Goal: Navigation & Orientation: Understand site structure

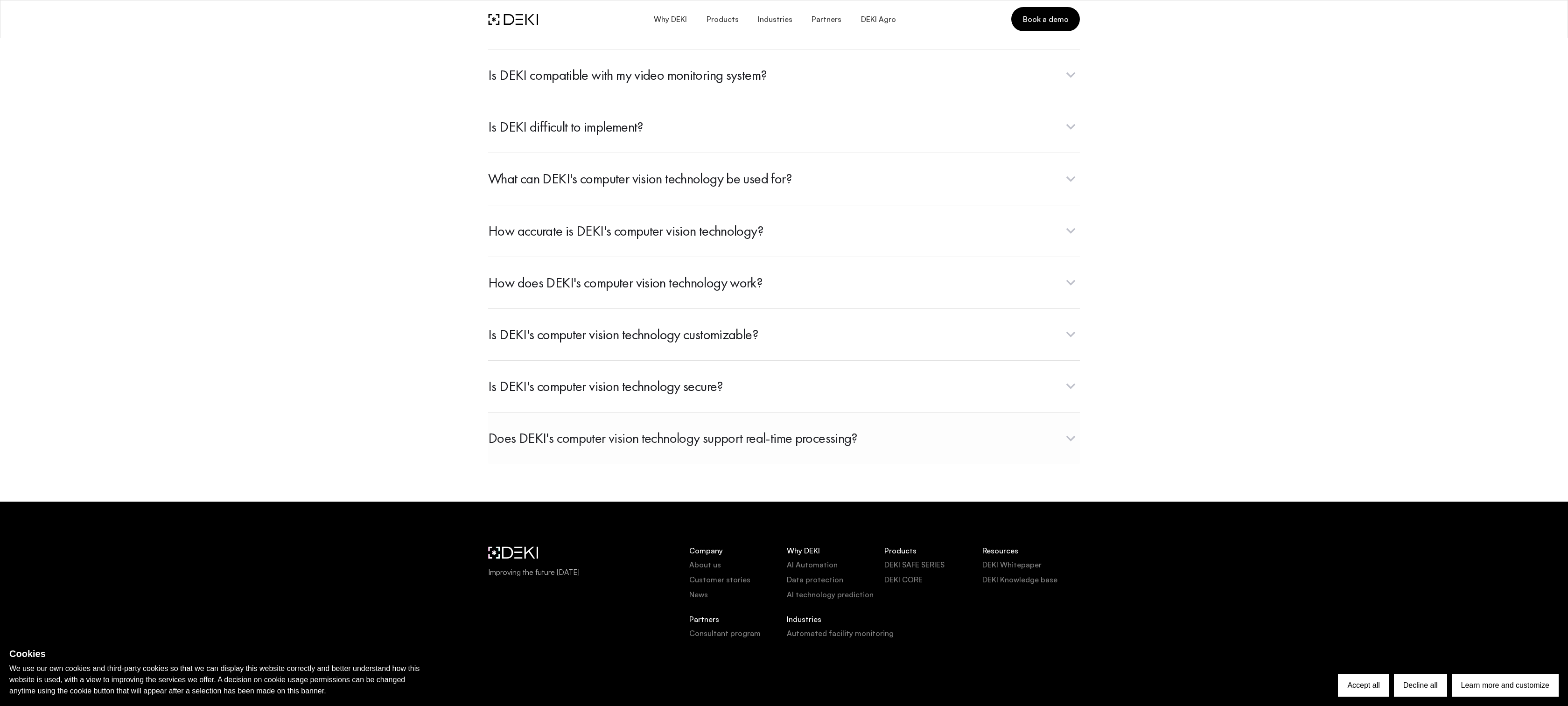
scroll to position [3481, 0]
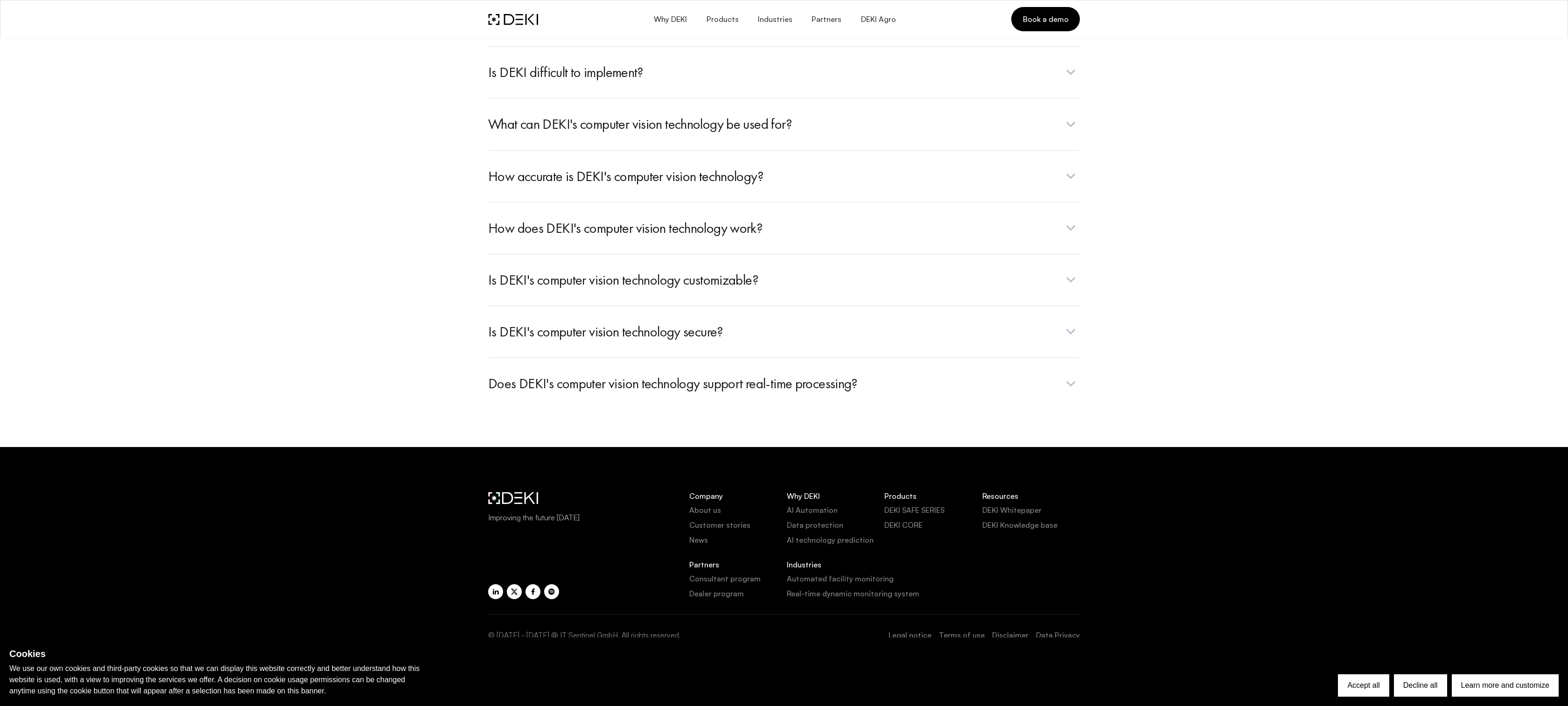
click at [701, 513] on link "About us" at bounding box center [737, 510] width 97 height 11
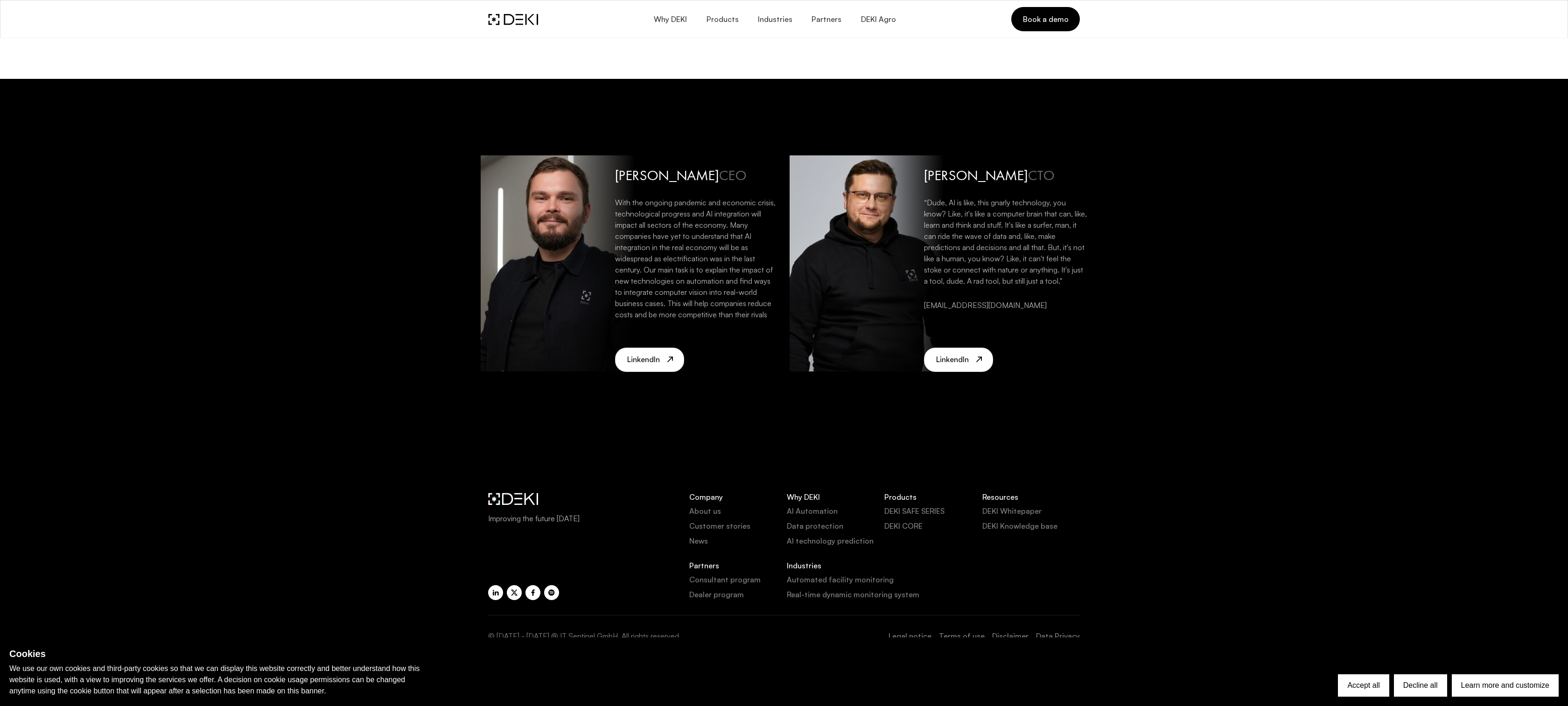
scroll to position [1857, 0]
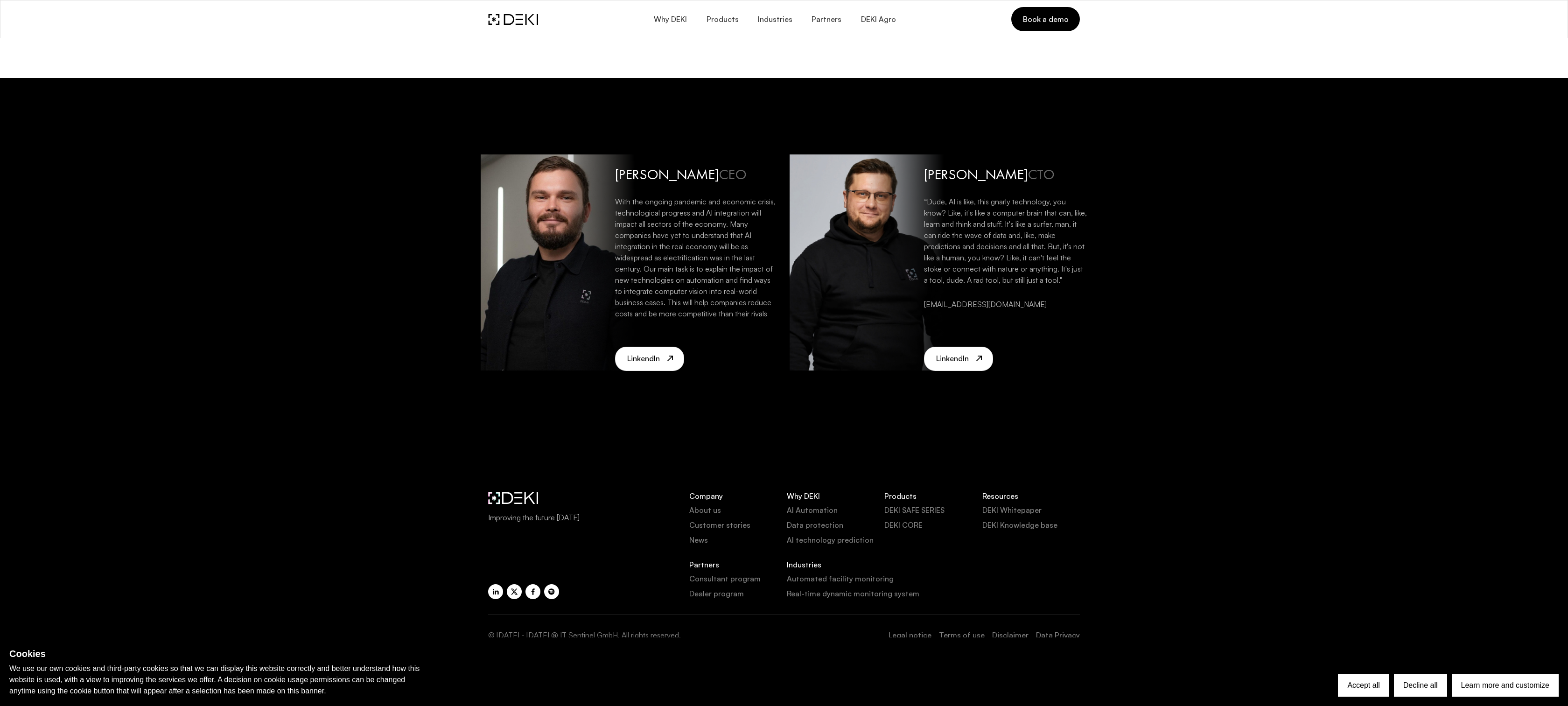
click at [860, 211] on div at bounding box center [866, 263] width 154 height 216
drag, startPoint x: 878, startPoint y: 222, endPoint x: 805, endPoint y: 218, distance: 73.1
click at [805, 218] on div at bounding box center [866, 263] width 154 height 216
click at [964, 365] on link "LinkendIn" at bounding box center [959, 359] width 69 height 25
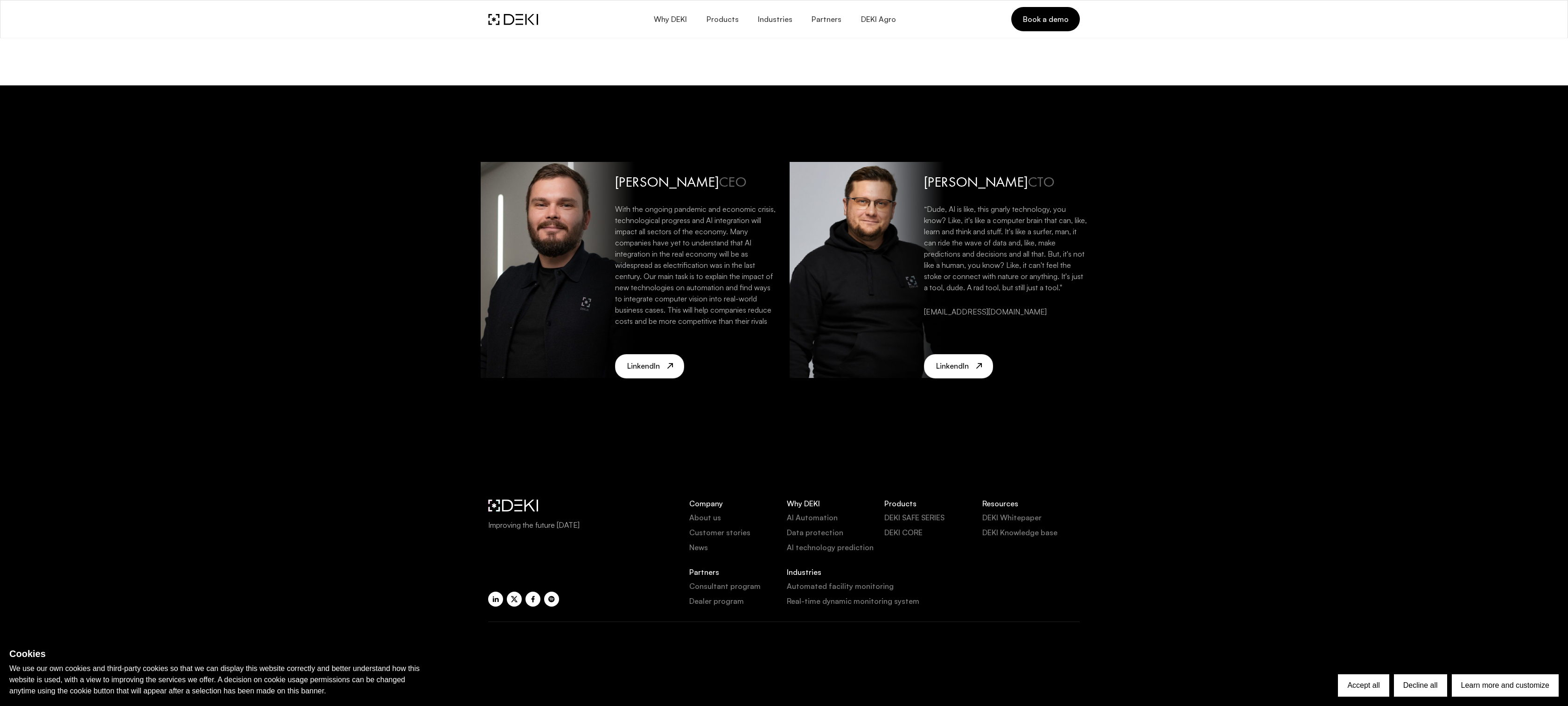
scroll to position [1857, 0]
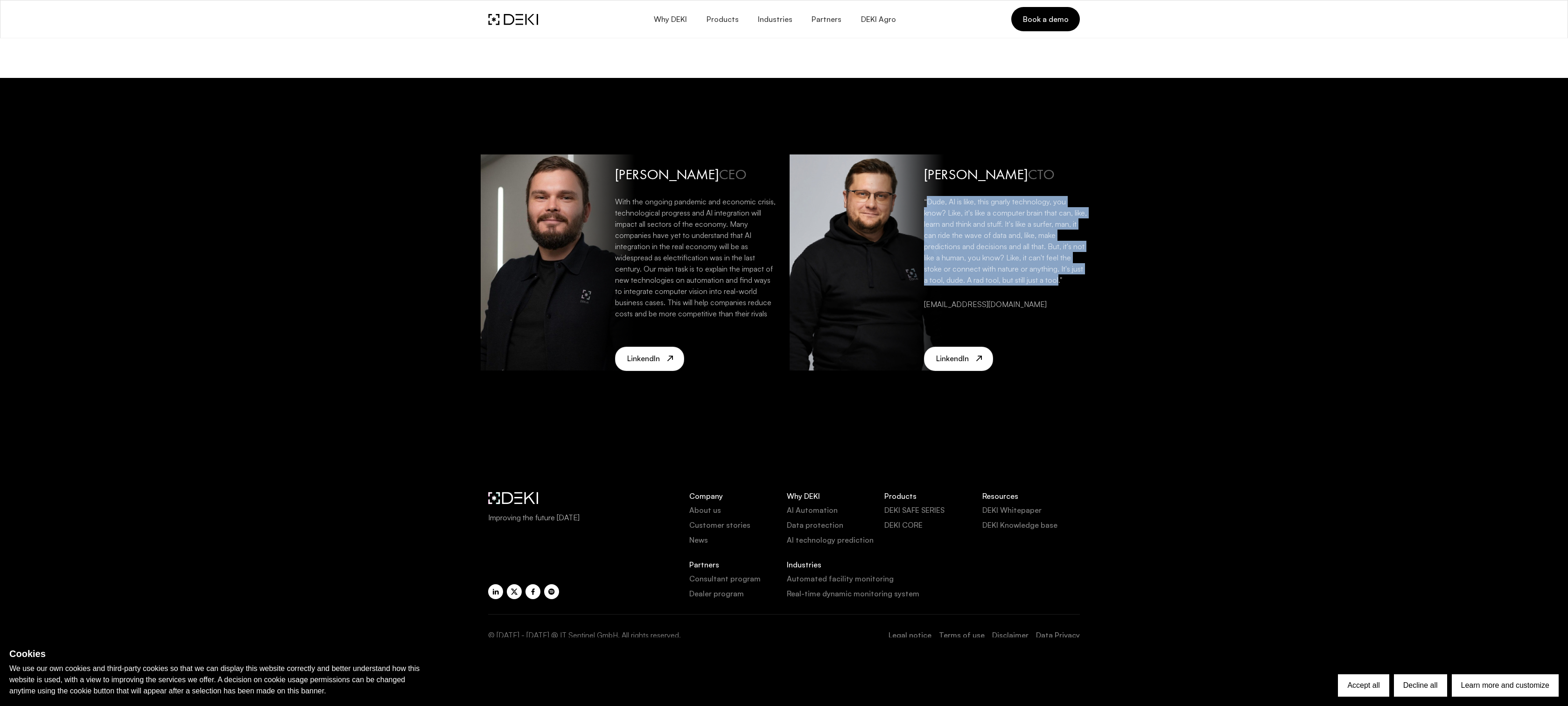
drag, startPoint x: 926, startPoint y: 199, endPoint x: 1058, endPoint y: 282, distance: 155.9
click at [1058, 282] on p "“Dude, AI is like, this gnarly technology, you know? Like, it's like a computer…" at bounding box center [1005, 235] width 163 height 103
click at [1058, 284] on div at bounding box center [1058, 284] width 0 height 0
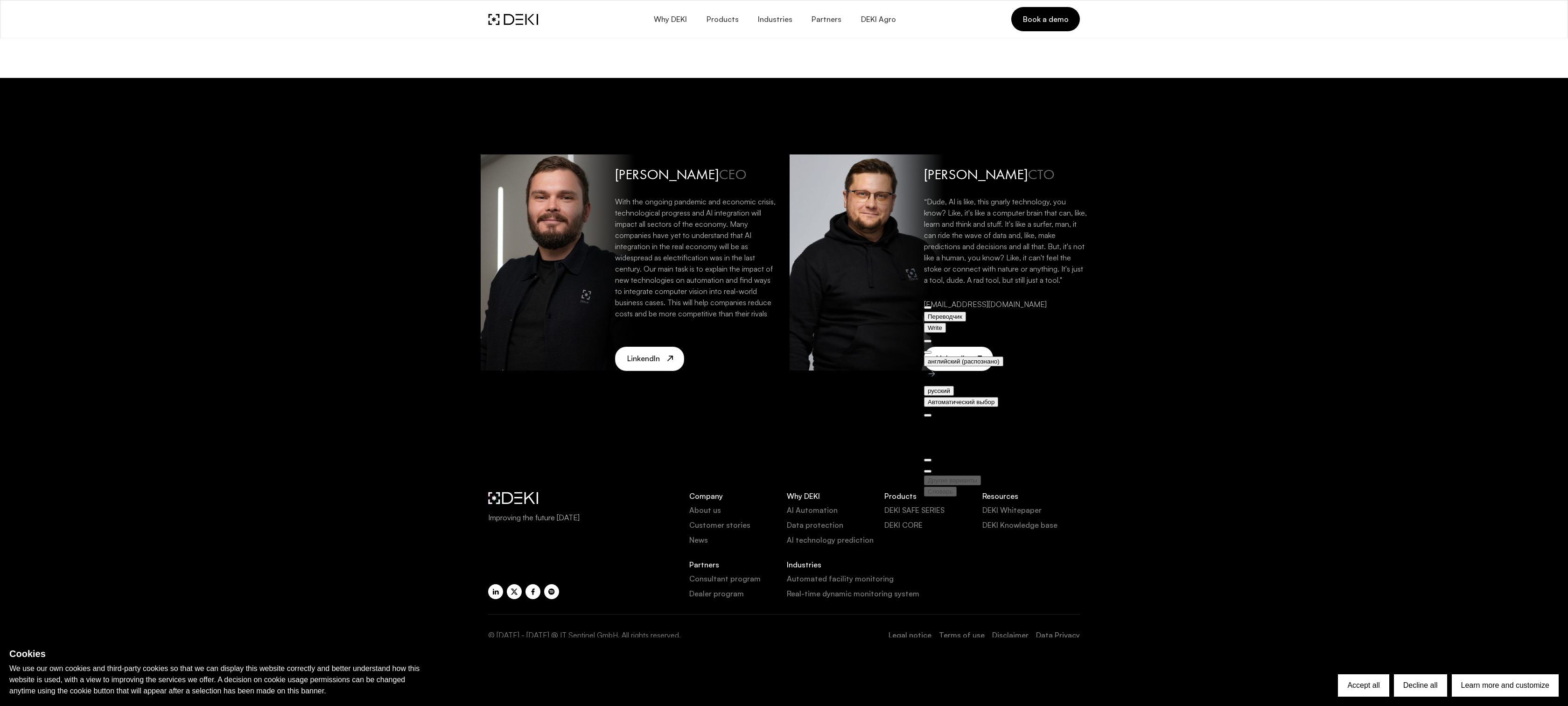
click at [1370, 258] on div "Denis Konorev CEO With the ongoing pandemic and economic crisis, technological …" at bounding box center [784, 263] width 1568 height 369
drag, startPoint x: 956, startPoint y: 169, endPoint x: 918, endPoint y: 199, distance: 48.4
click at [956, 170] on h3 "Stan Savransky CTO" at bounding box center [1005, 174] width 163 height 18
click at [910, 202] on div at bounding box center [866, 263] width 154 height 216
click at [916, 512] on link "DEKI SAFE SERIES" at bounding box center [933, 510] width 97 height 11
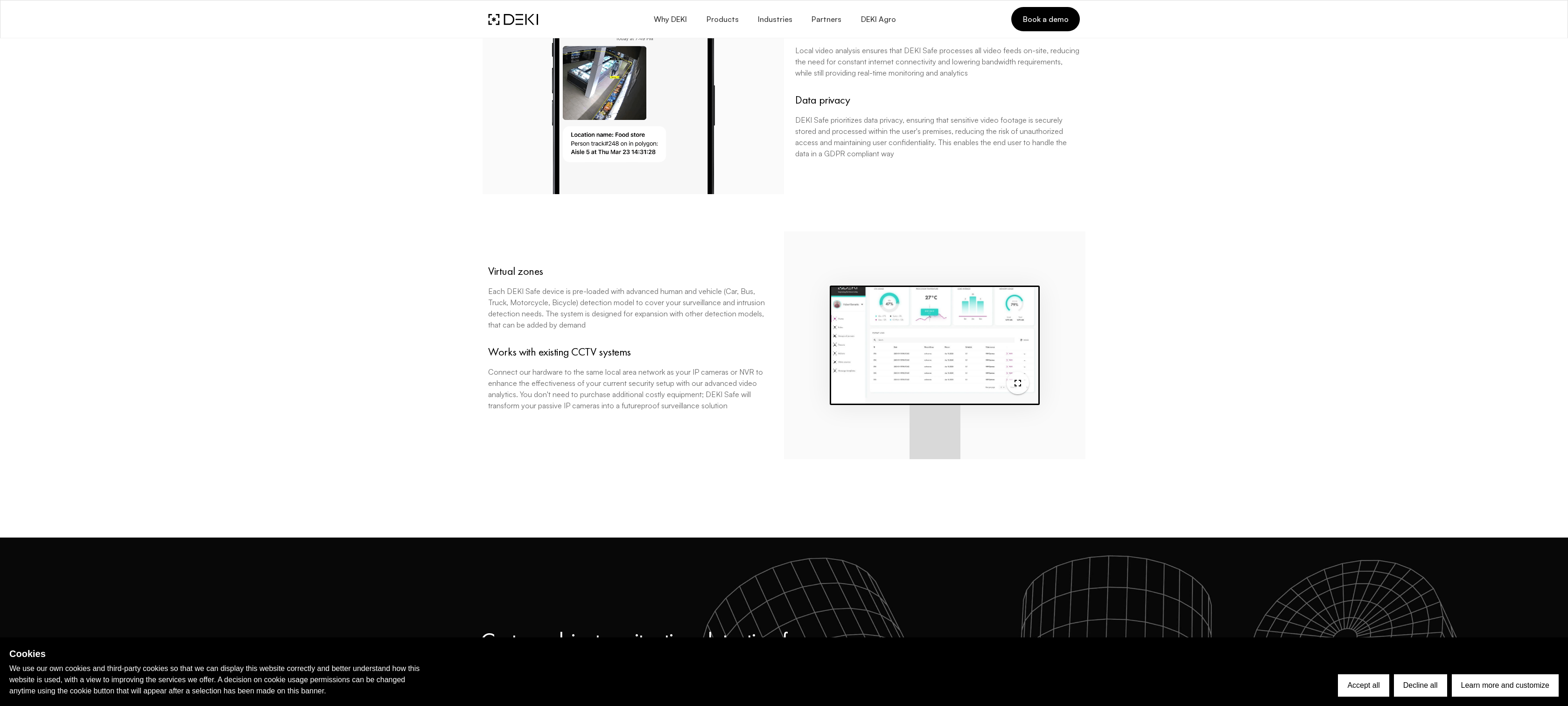
scroll to position [1449, 0]
click at [1019, 383] on icon "button" at bounding box center [1018, 383] width 11 height 11
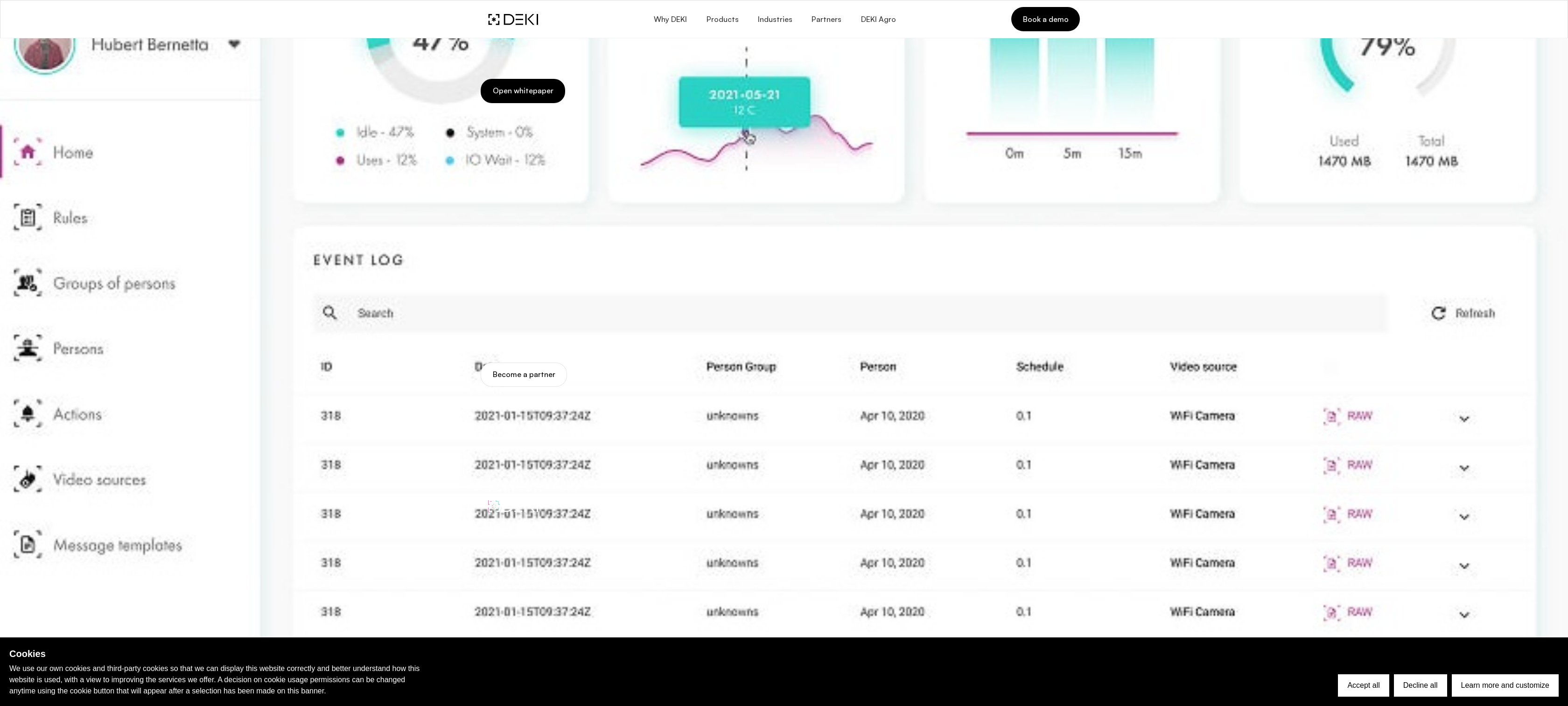
scroll to position [3872, 0]
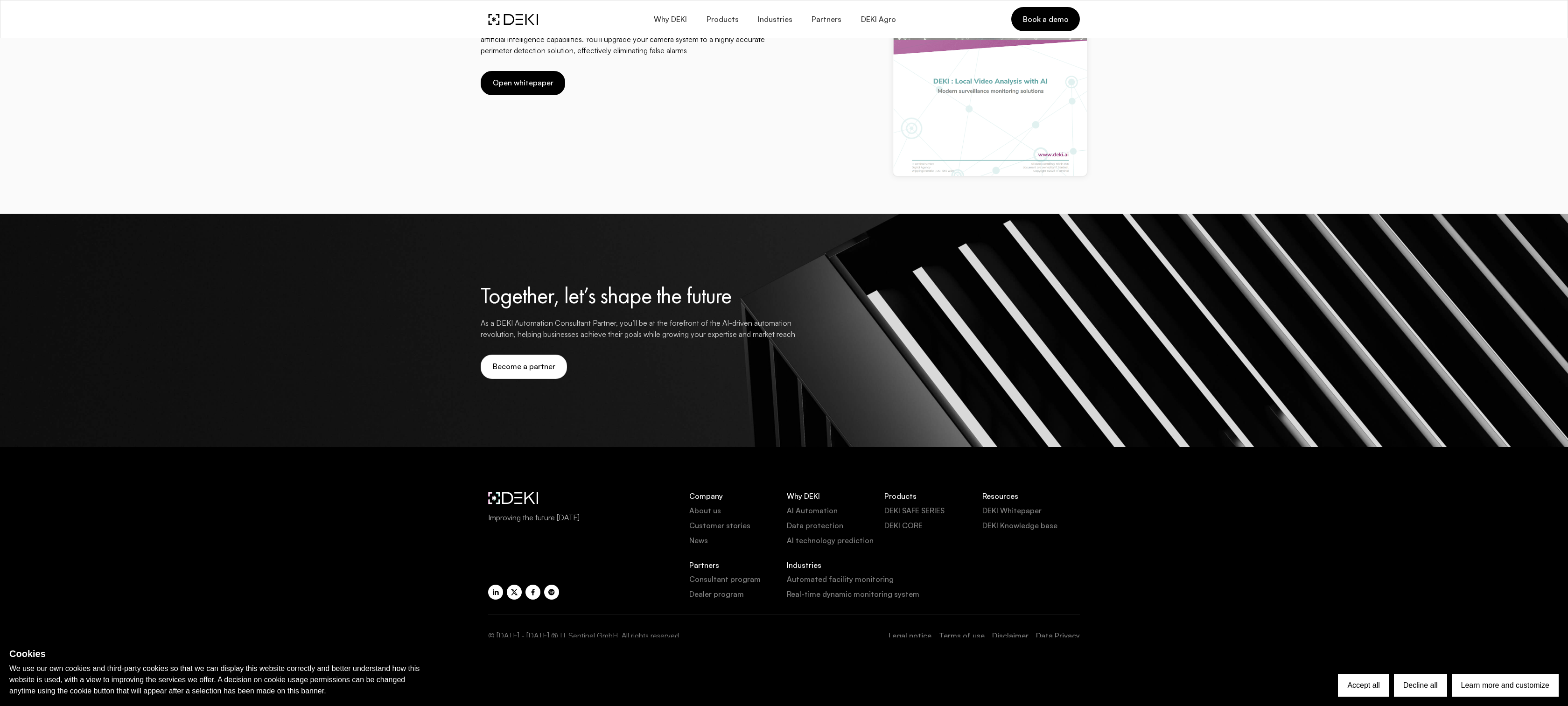
click at [901, 524] on link "DEKI CORE" at bounding box center [933, 525] width 97 height 11
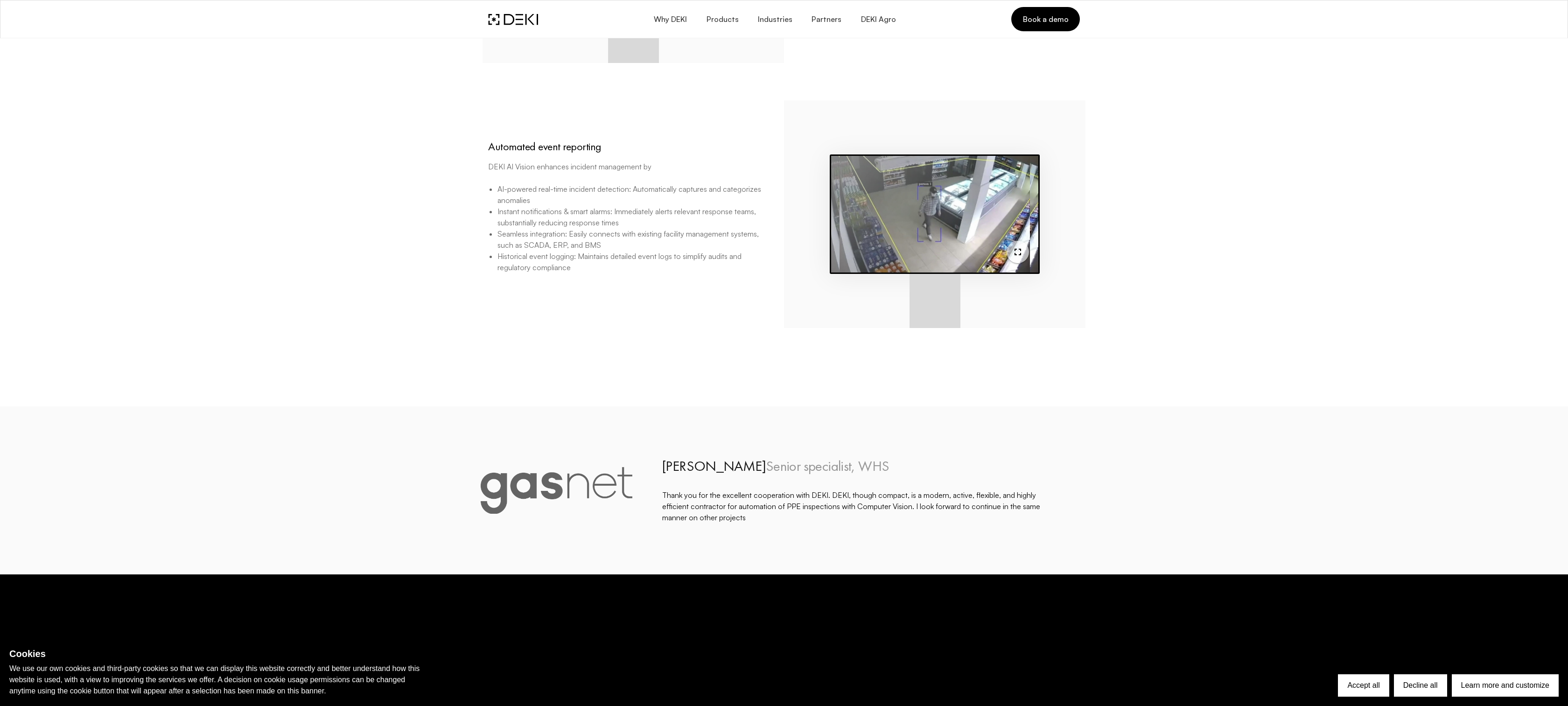
scroll to position [1936, 0]
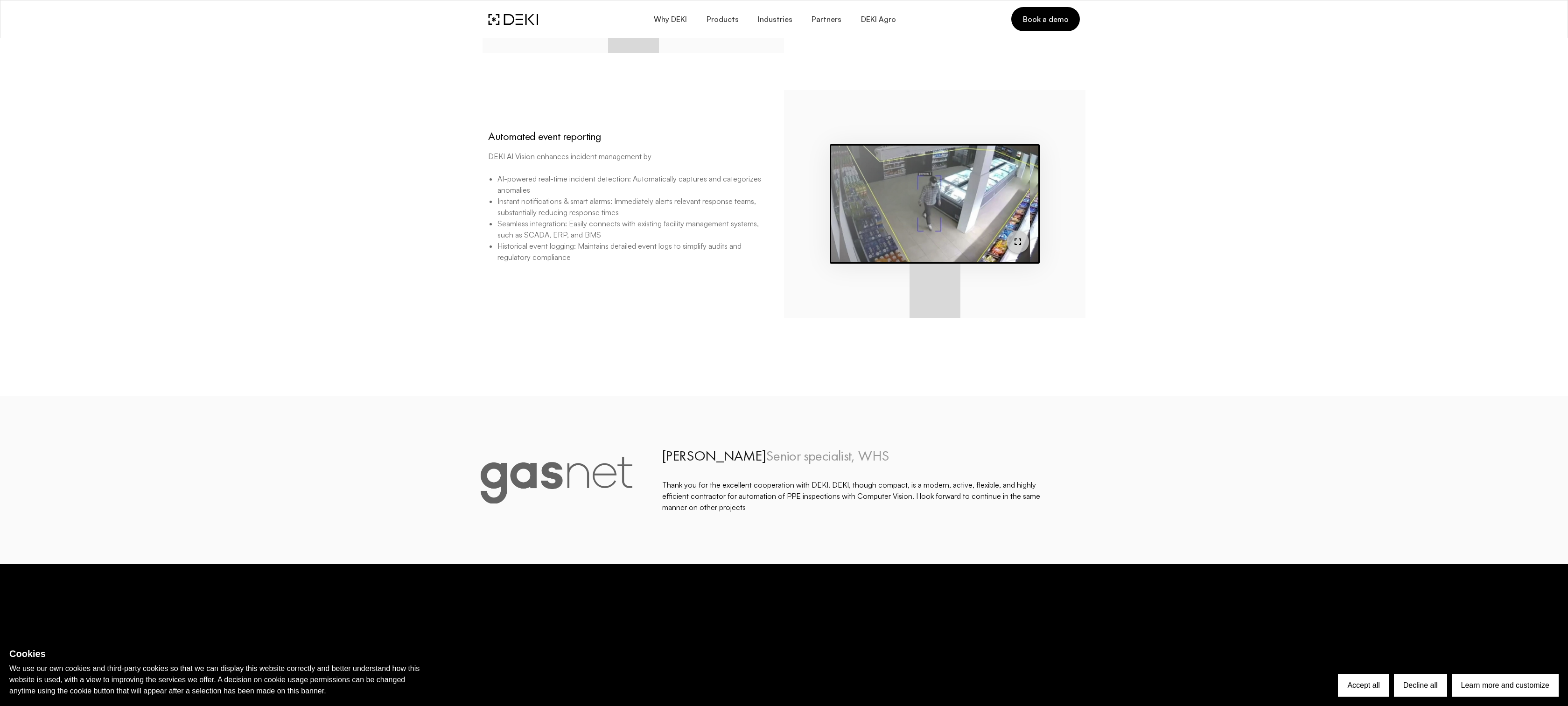
click at [1013, 242] on icon "button" at bounding box center [1018, 241] width 11 height 11
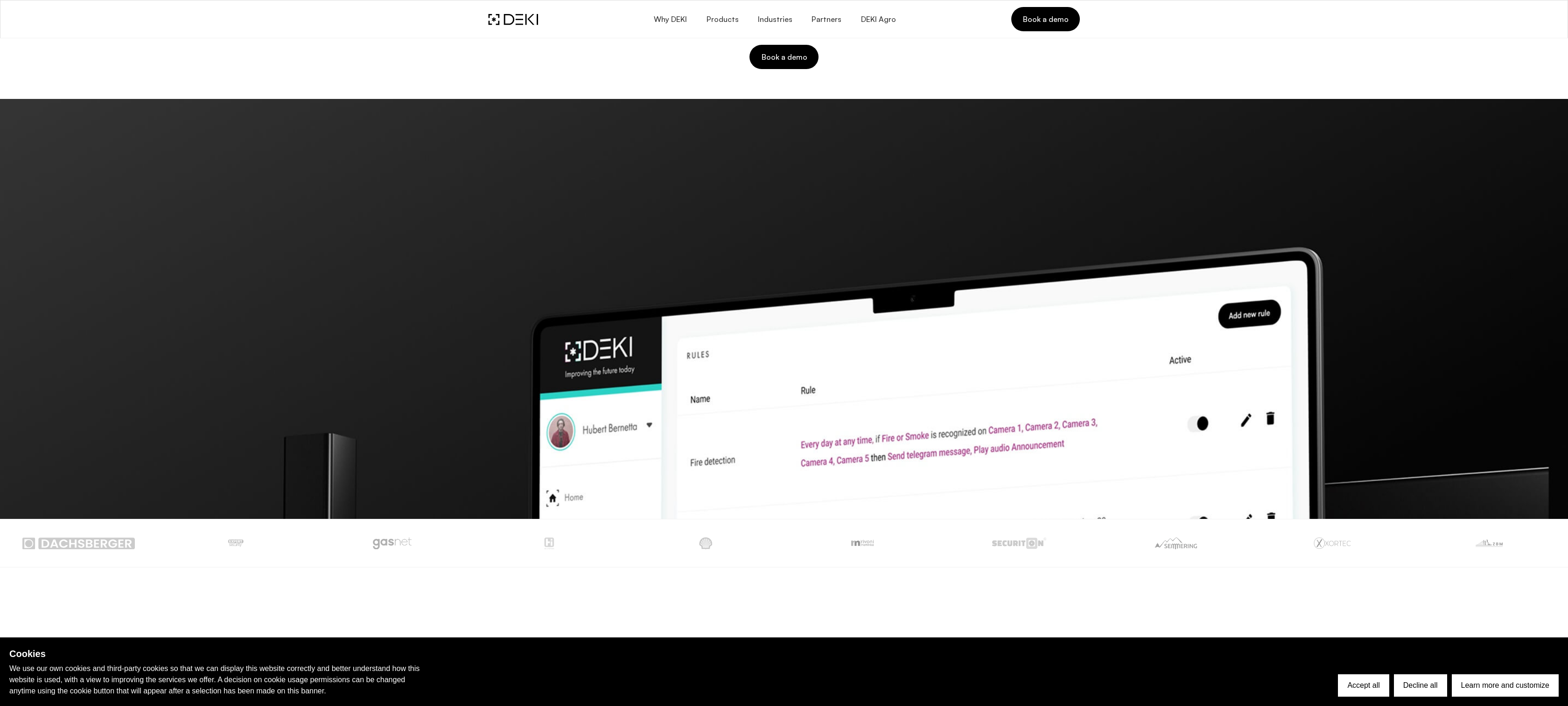
scroll to position [0, 0]
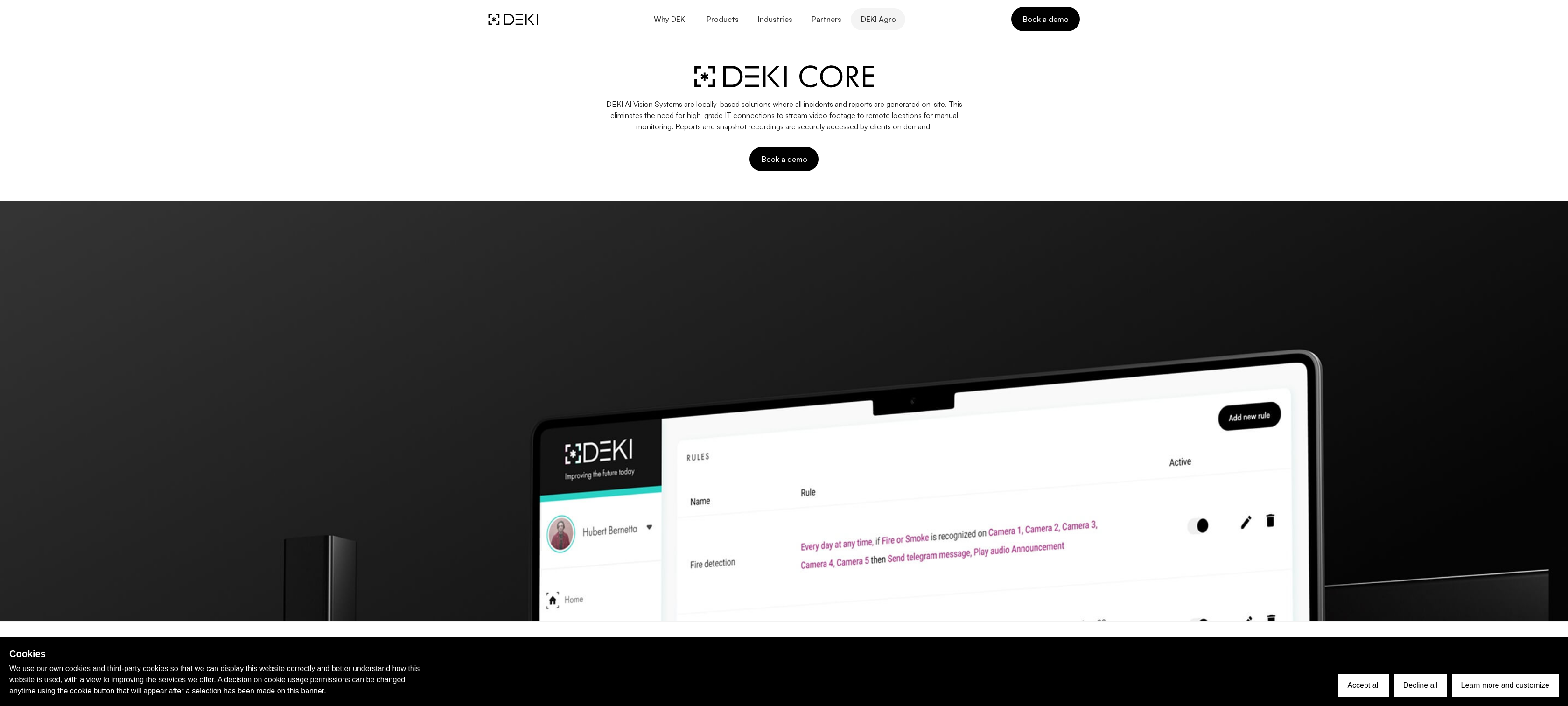
click at [876, 17] on span "DEKI Agro" at bounding box center [877, 19] width 35 height 9
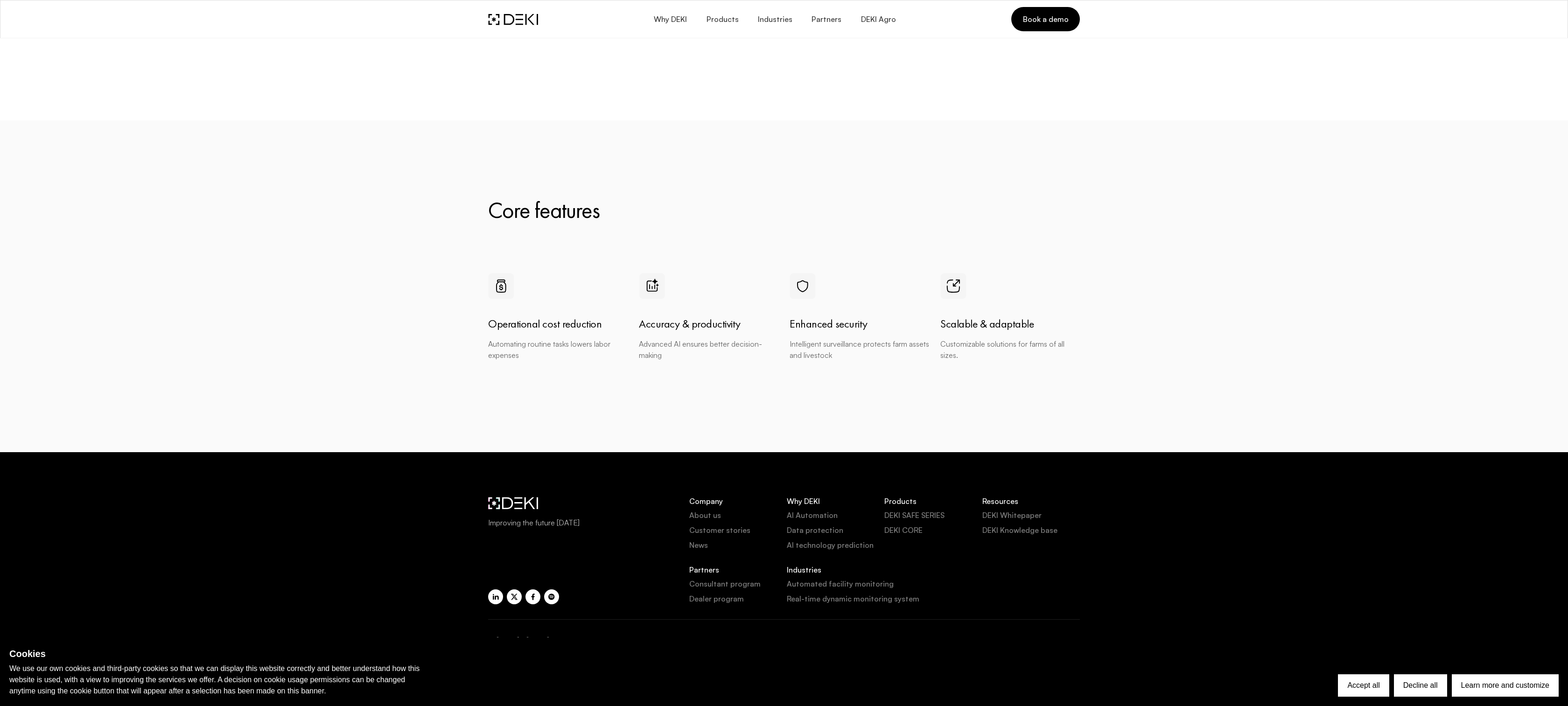
scroll to position [1715, 0]
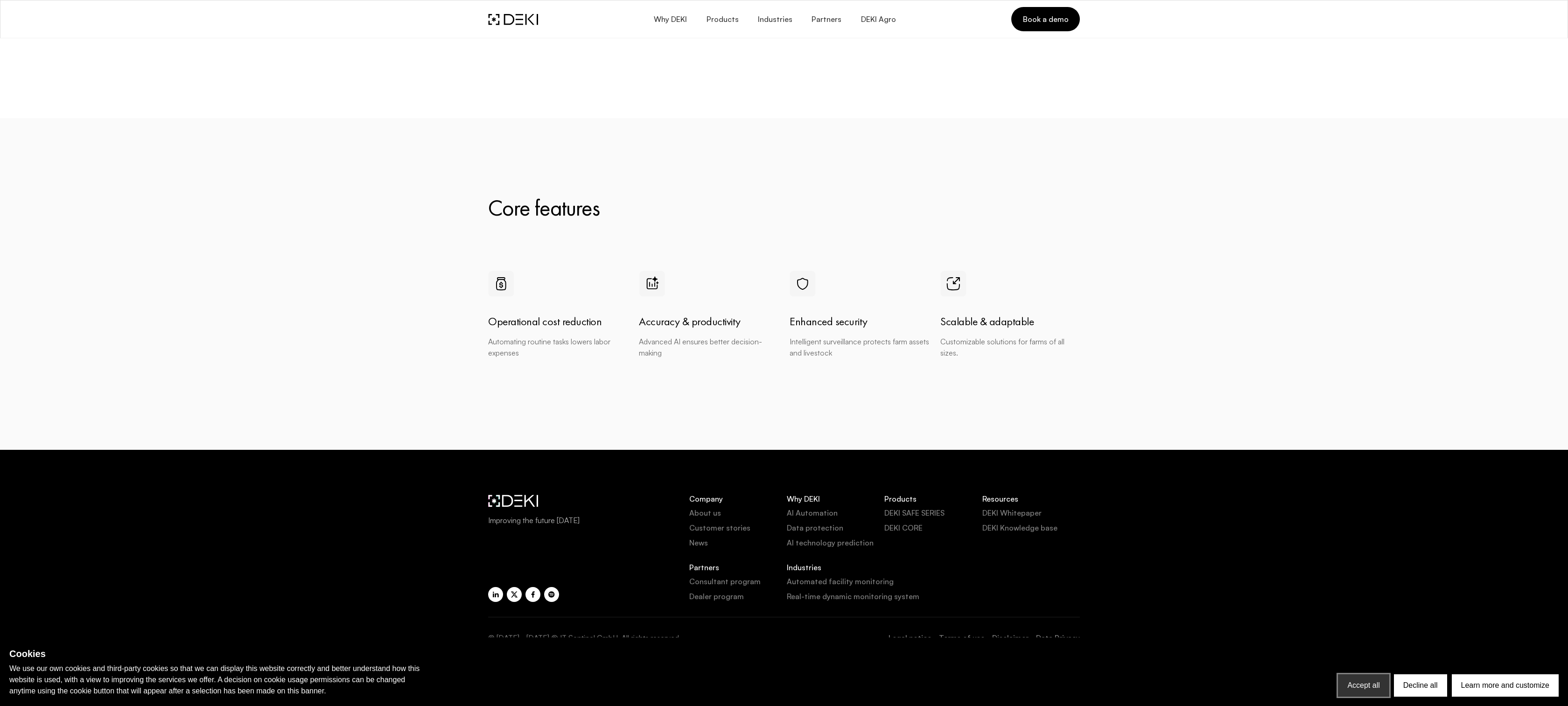
click at [1375, 687] on button "Accept all" at bounding box center [1363, 685] width 51 height 22
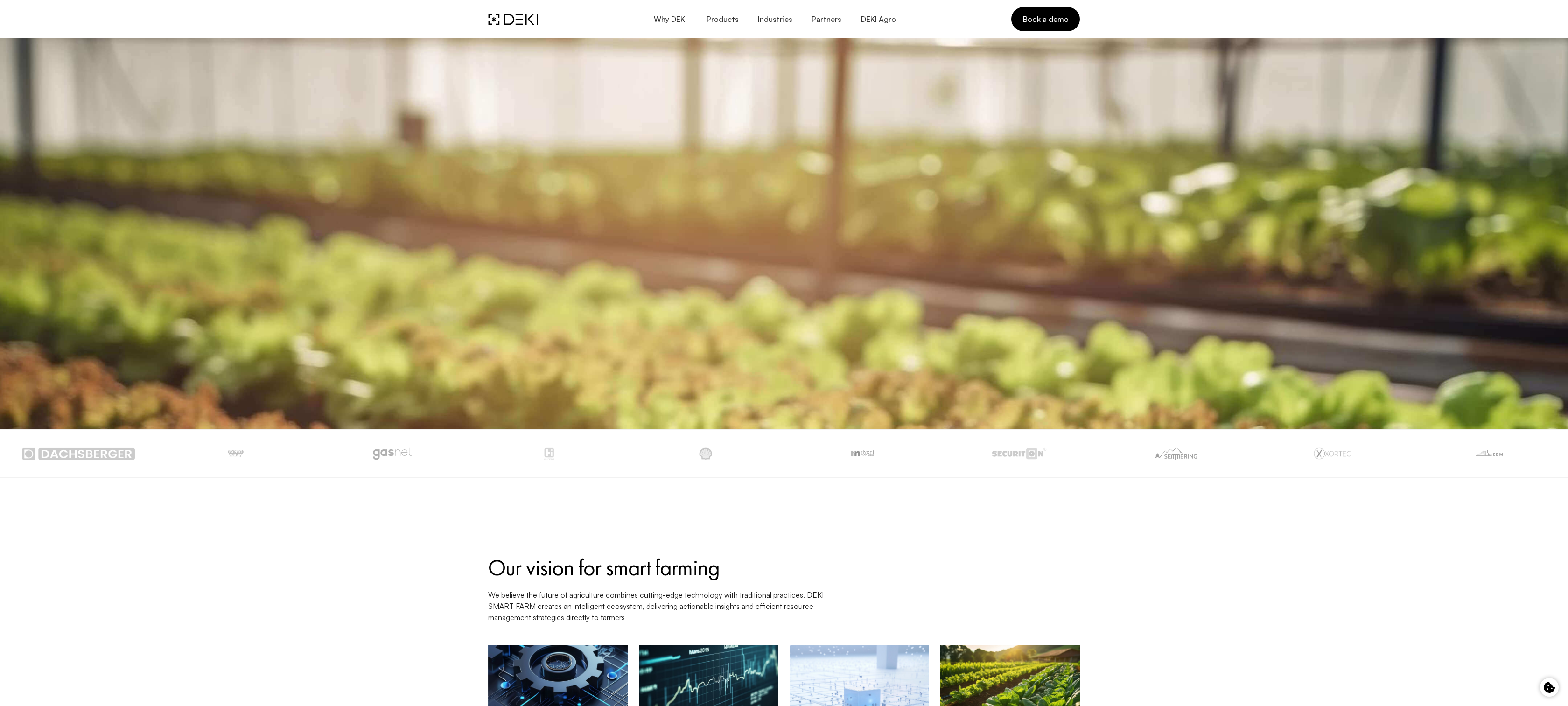
scroll to position [0, 0]
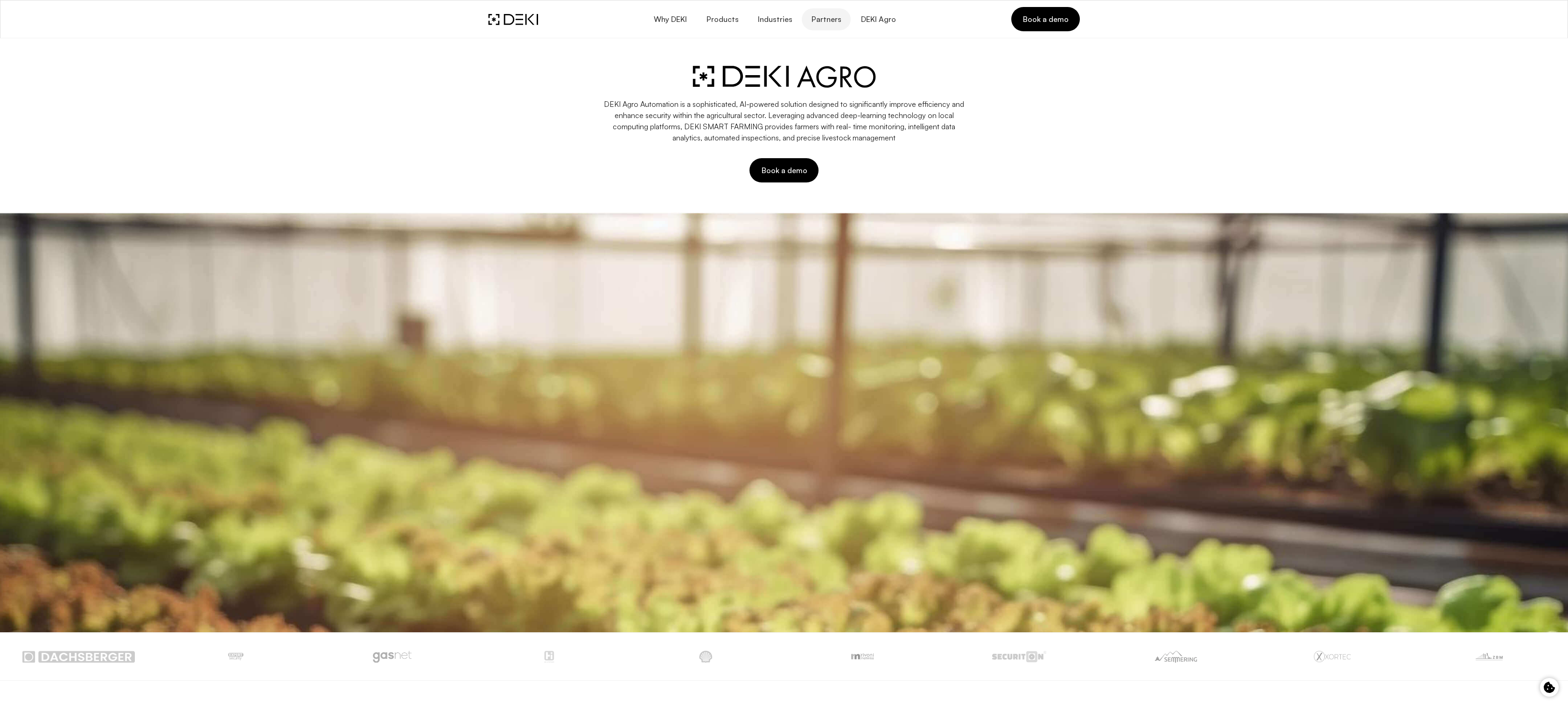
click at [824, 20] on span "Partners" at bounding box center [826, 19] width 31 height 9
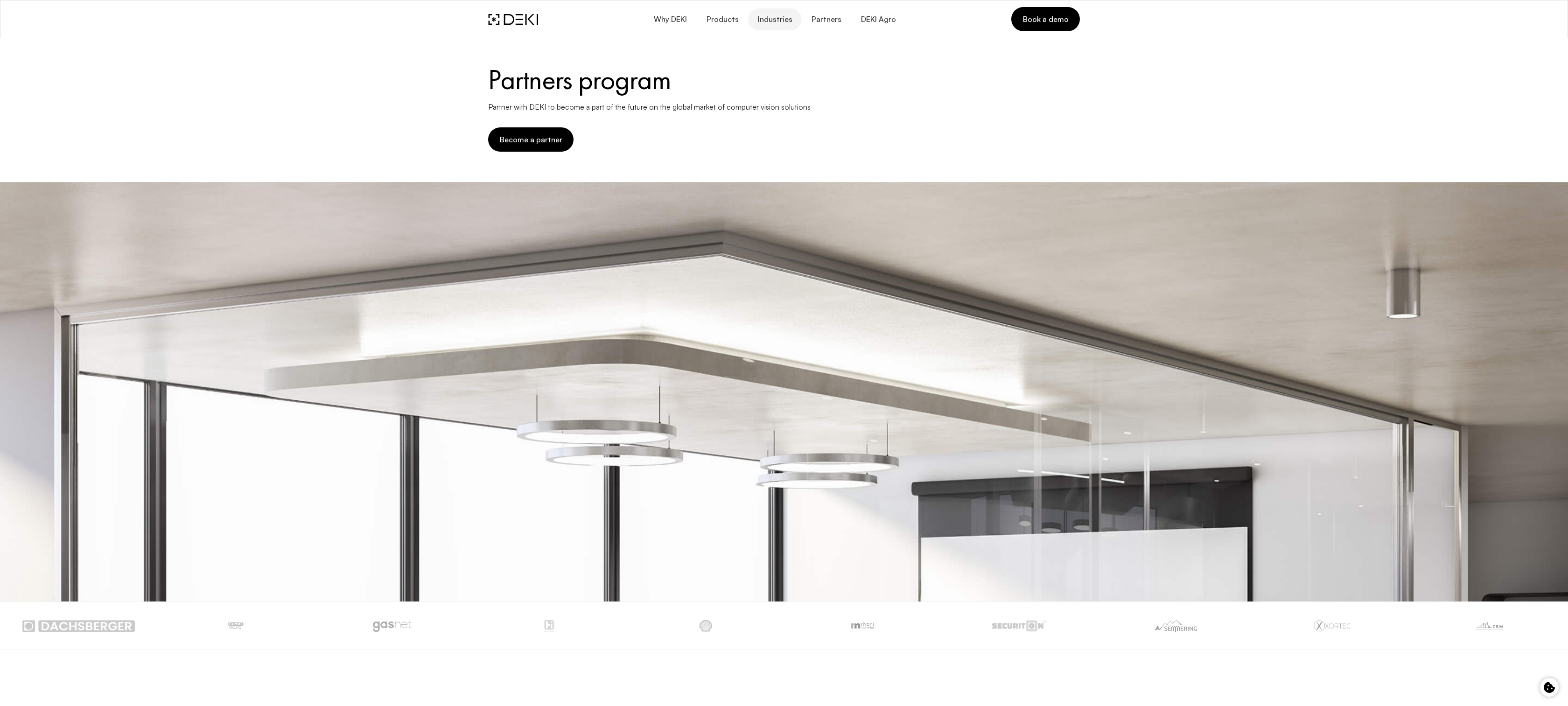
click at [777, 22] on span "Industries" at bounding box center [775, 19] width 35 height 9
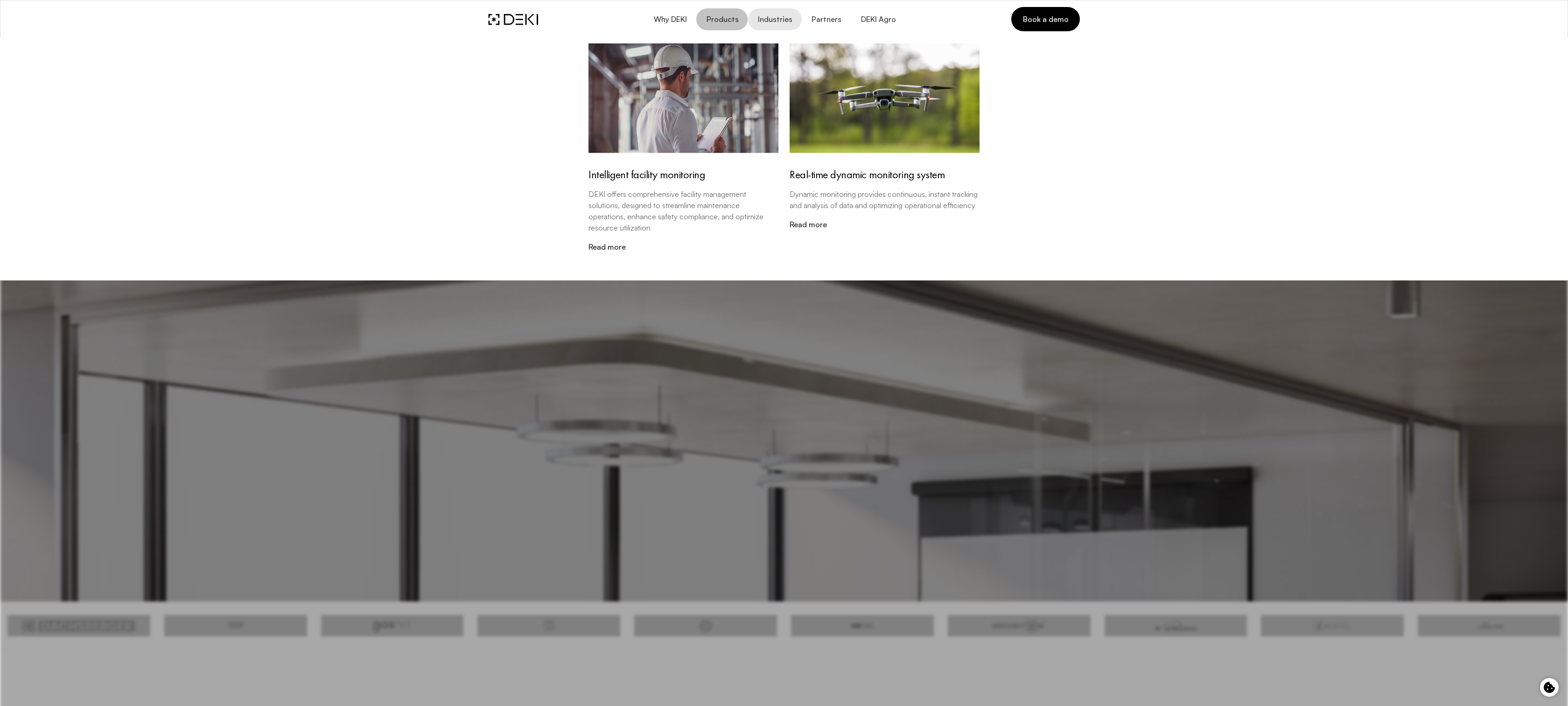
click at [719, 20] on span "Products" at bounding box center [722, 19] width 33 height 9
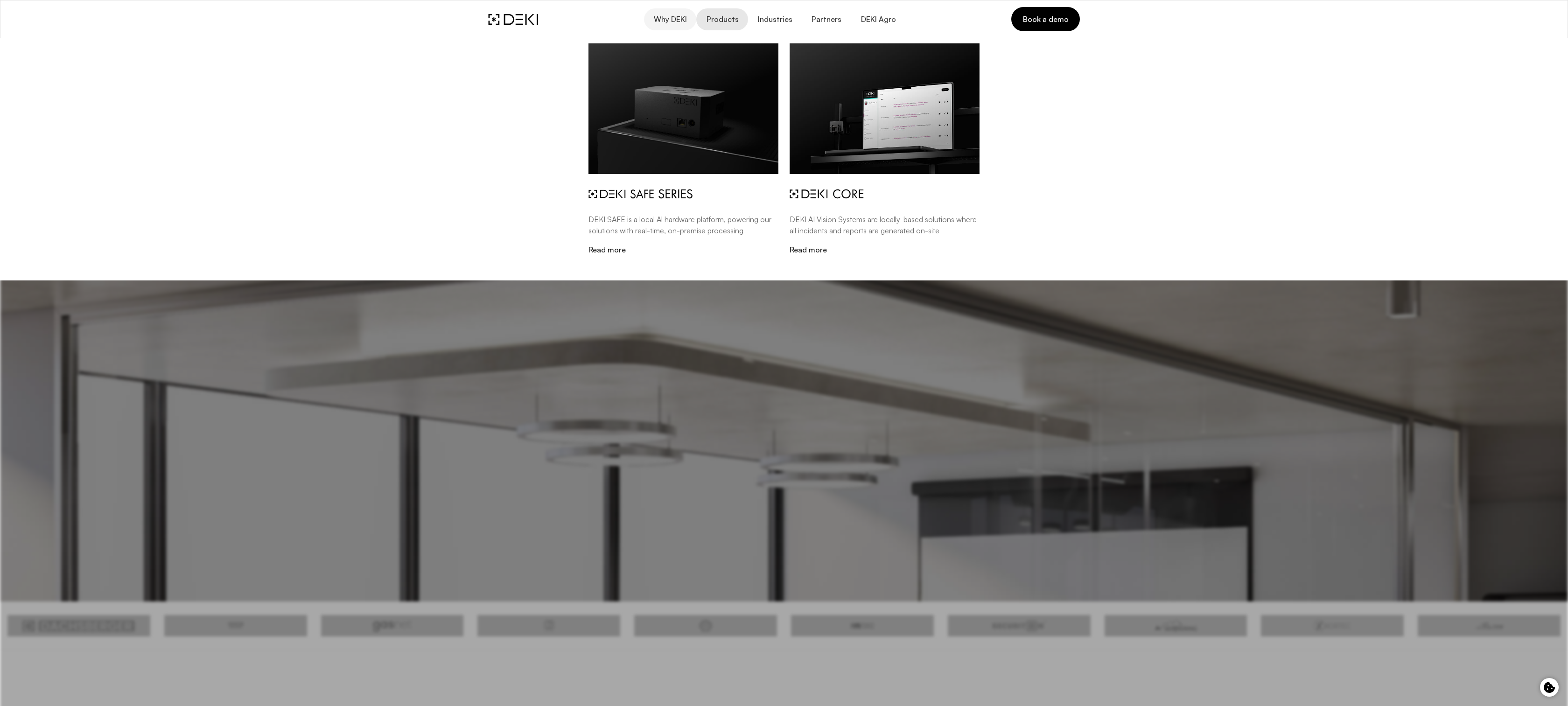
click at [674, 20] on span "Why DEKI" at bounding box center [670, 19] width 34 height 9
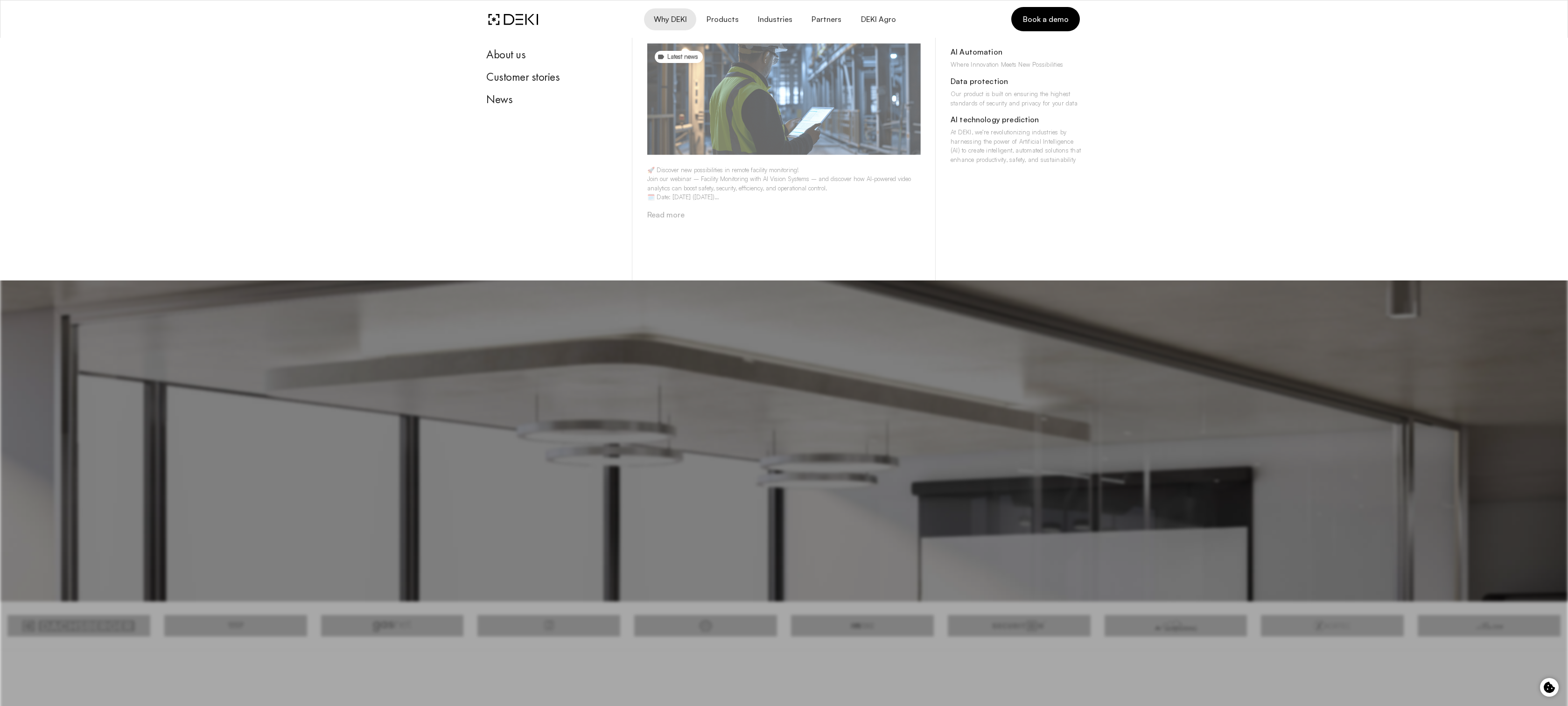
click at [709, 126] on img at bounding box center [783, 100] width 274 height 112
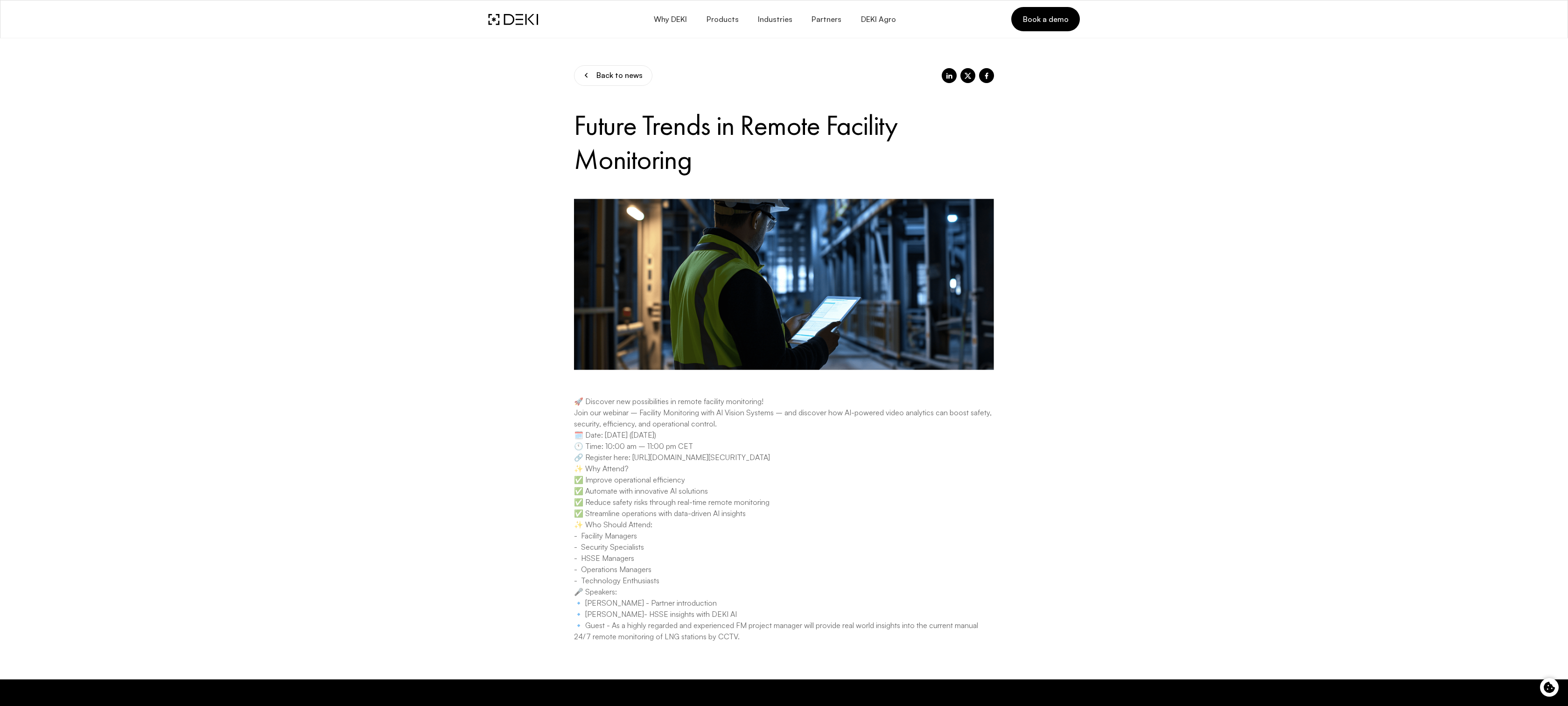
click at [516, 21] on img at bounding box center [513, 19] width 50 height 11
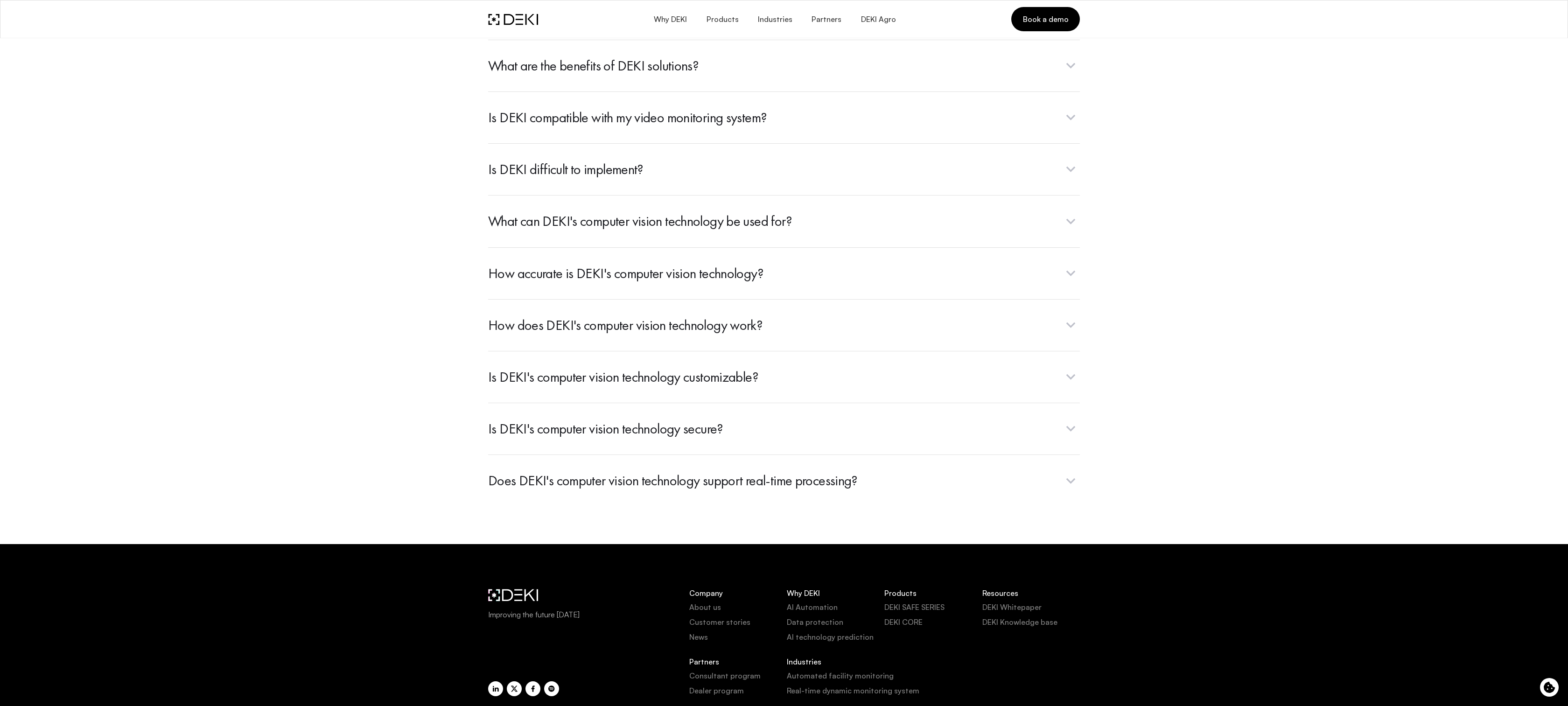
scroll to position [3481, 0]
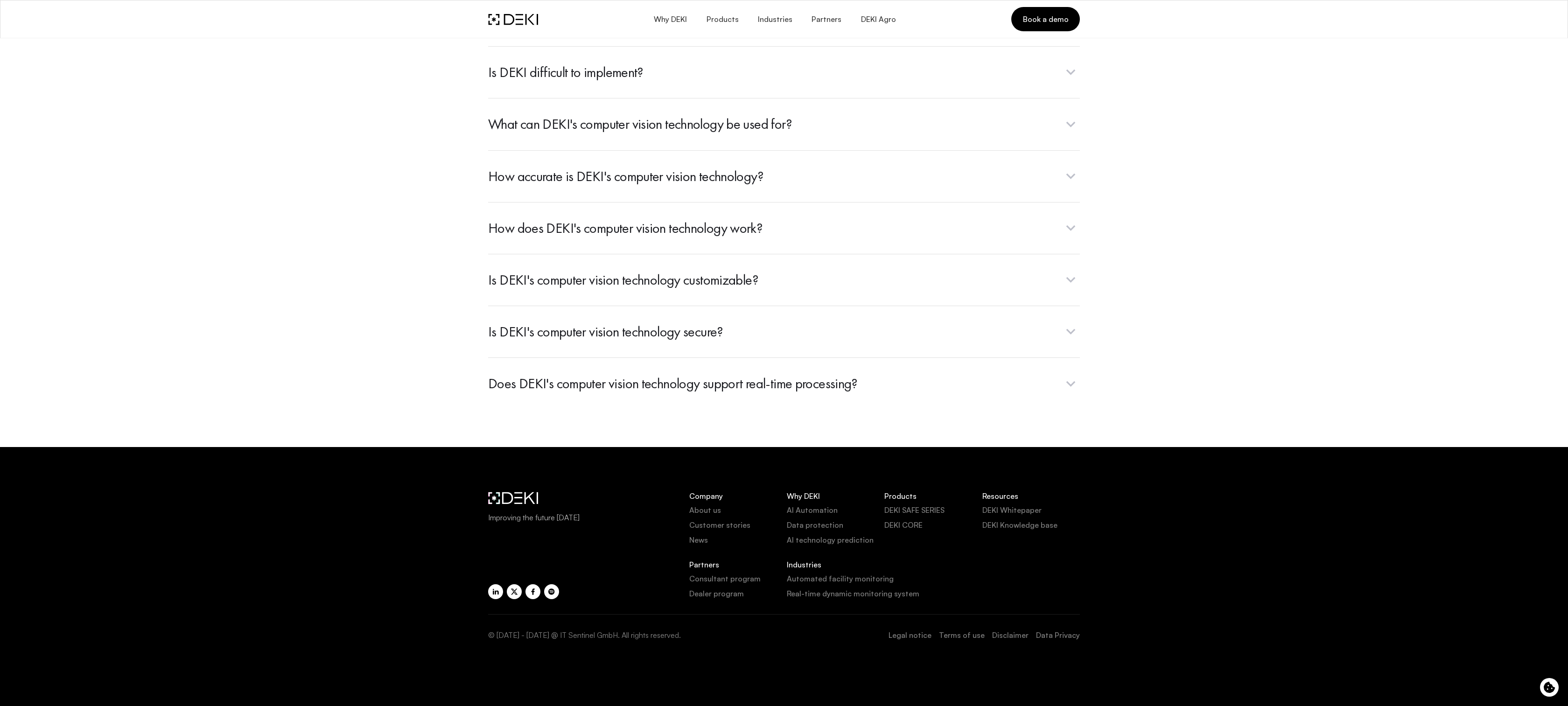
click at [704, 510] on link "About us" at bounding box center [737, 510] width 97 height 11
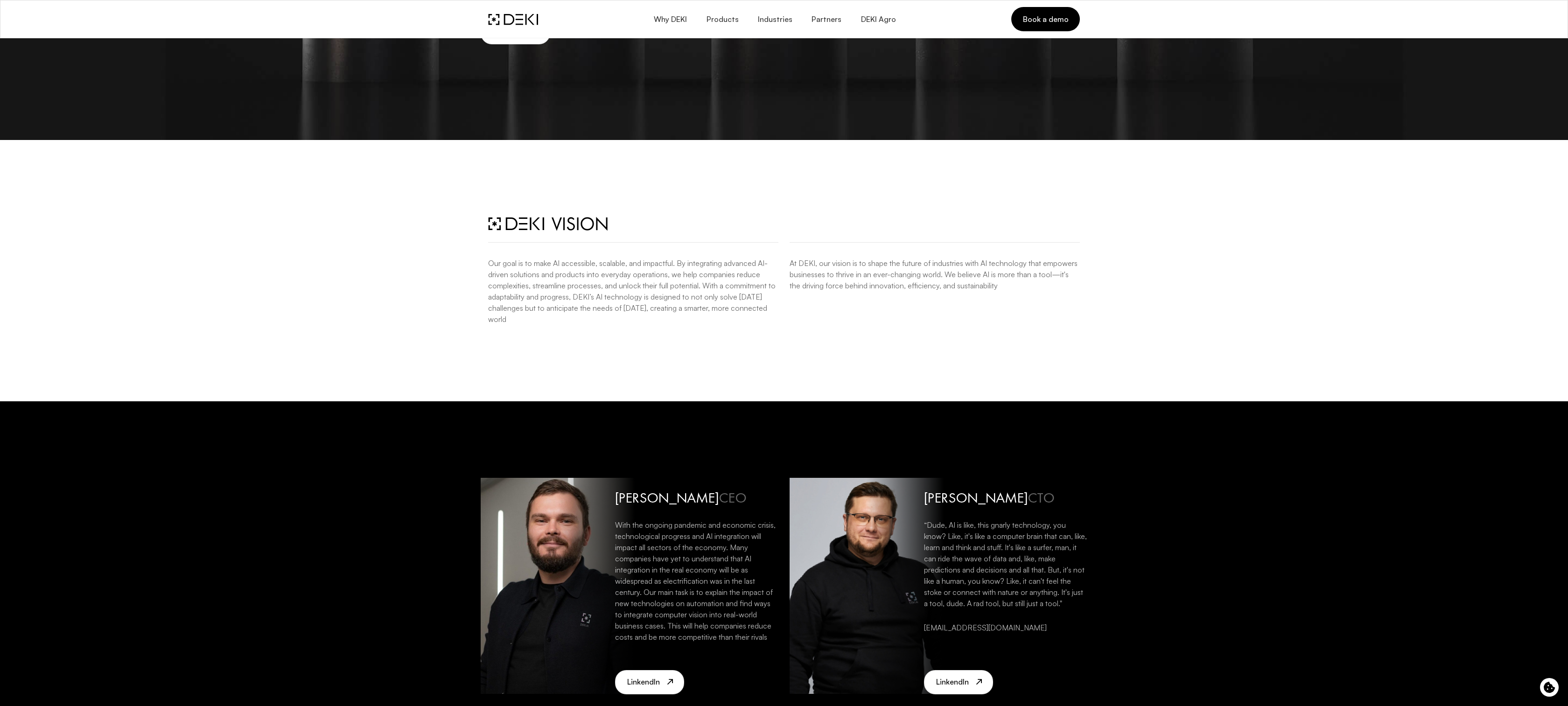
scroll to position [1857, 0]
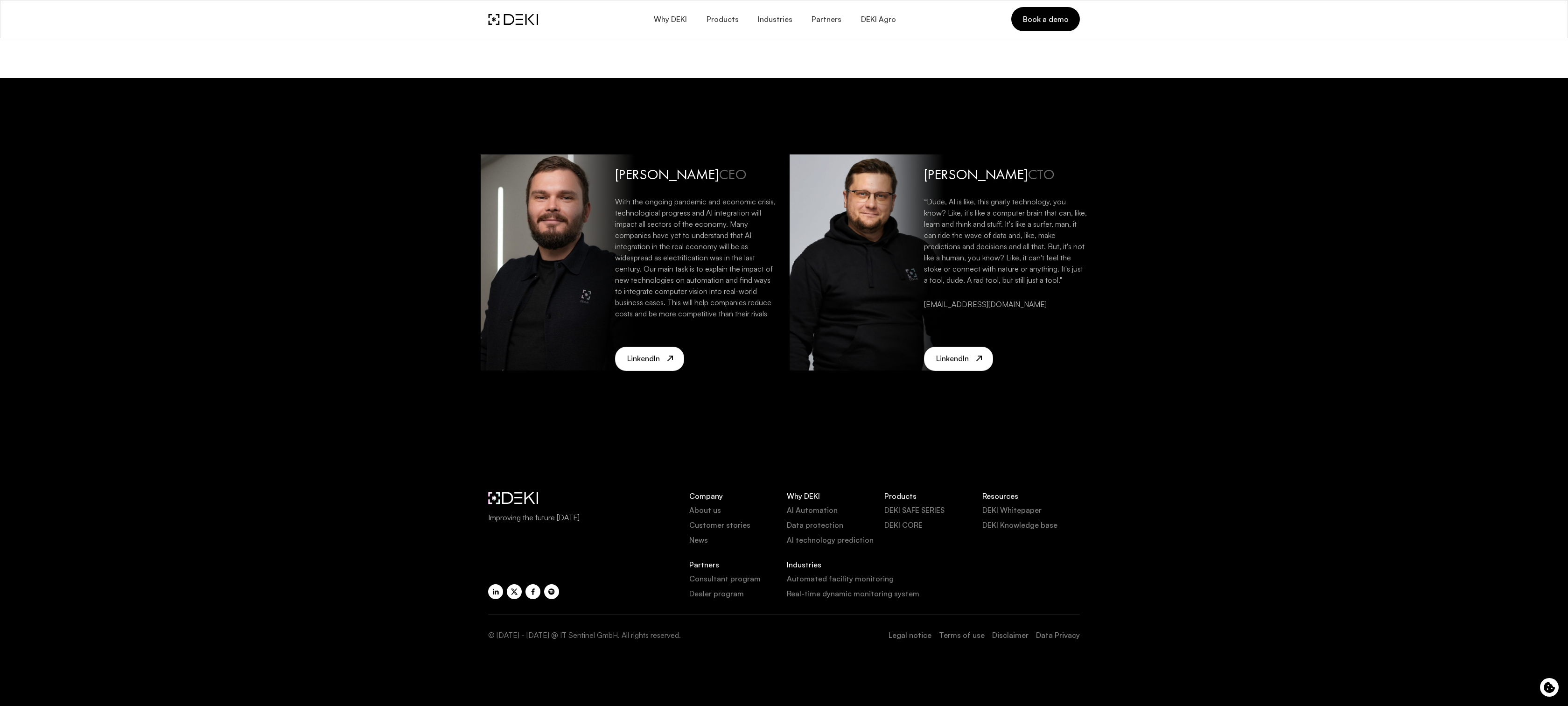
click at [719, 526] on link "Customer stories" at bounding box center [737, 525] width 97 height 11
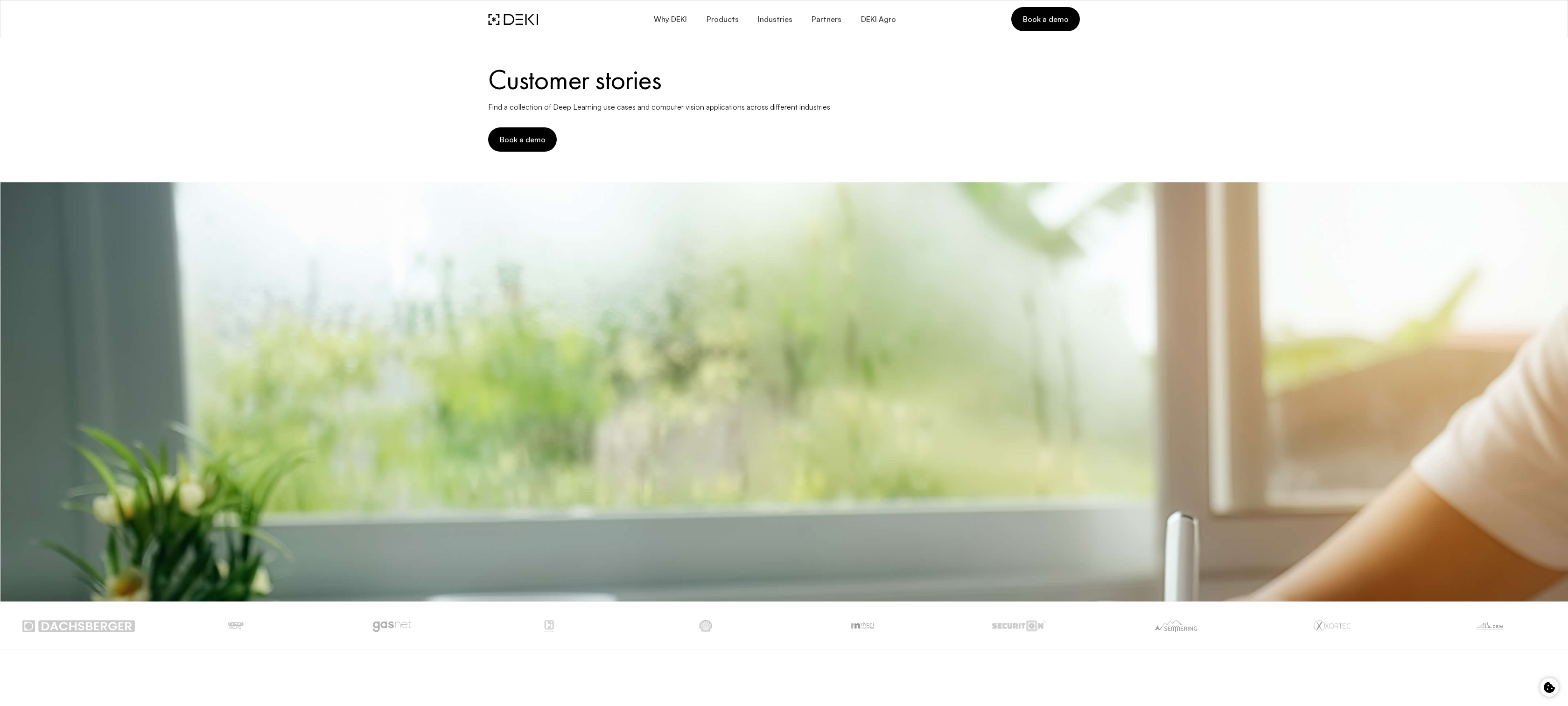
click at [518, 16] on img at bounding box center [513, 19] width 50 height 11
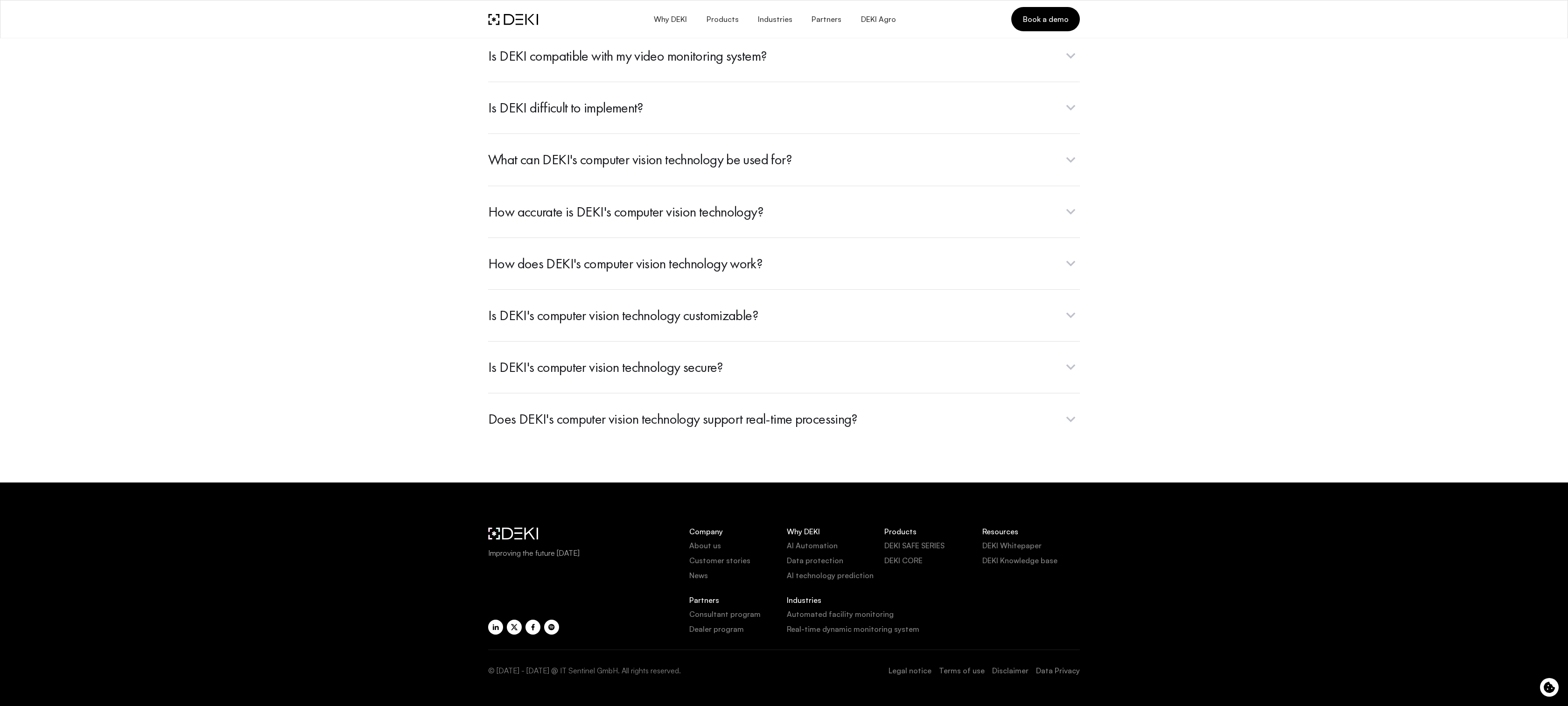
scroll to position [3481, 0]
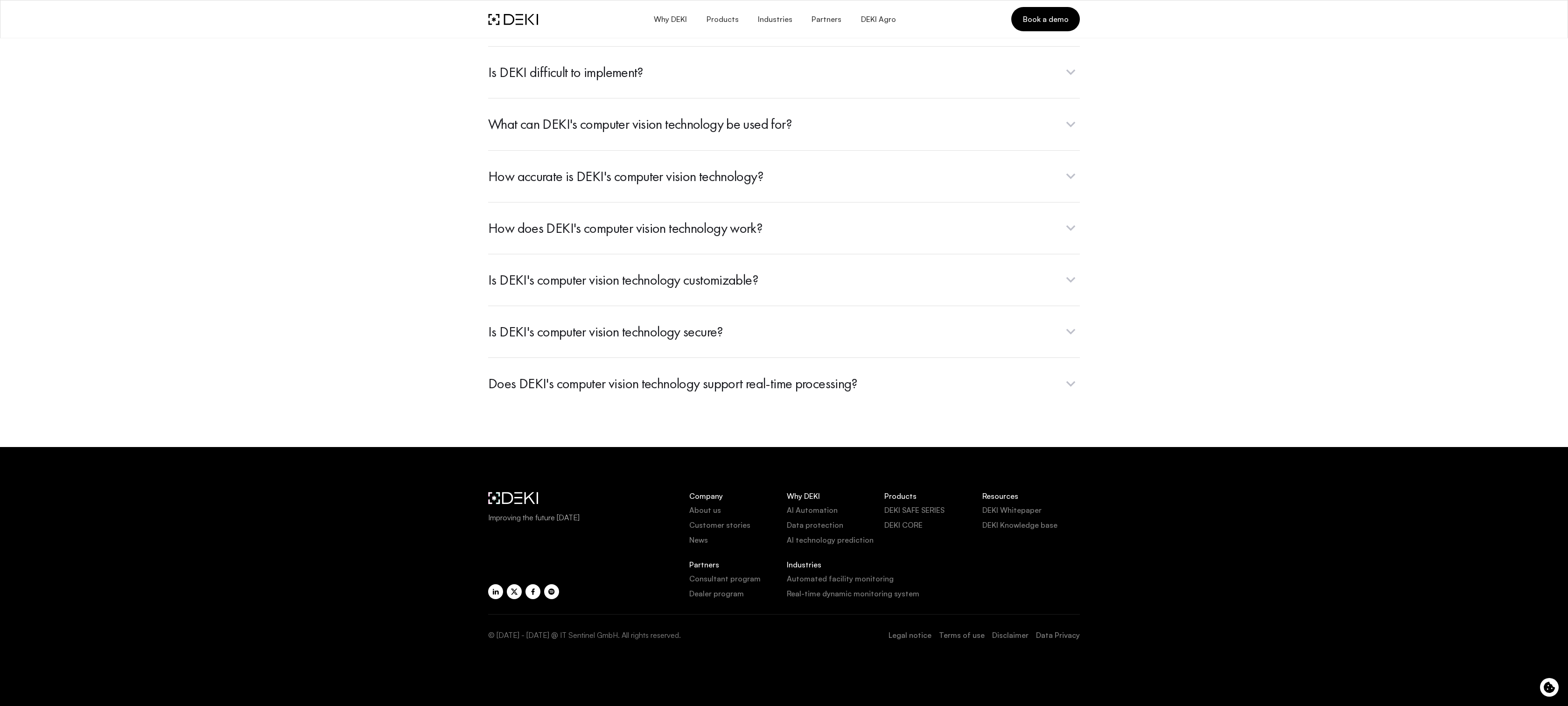
click at [919, 511] on link "DEKI SAFE SERIES" at bounding box center [933, 510] width 97 height 11
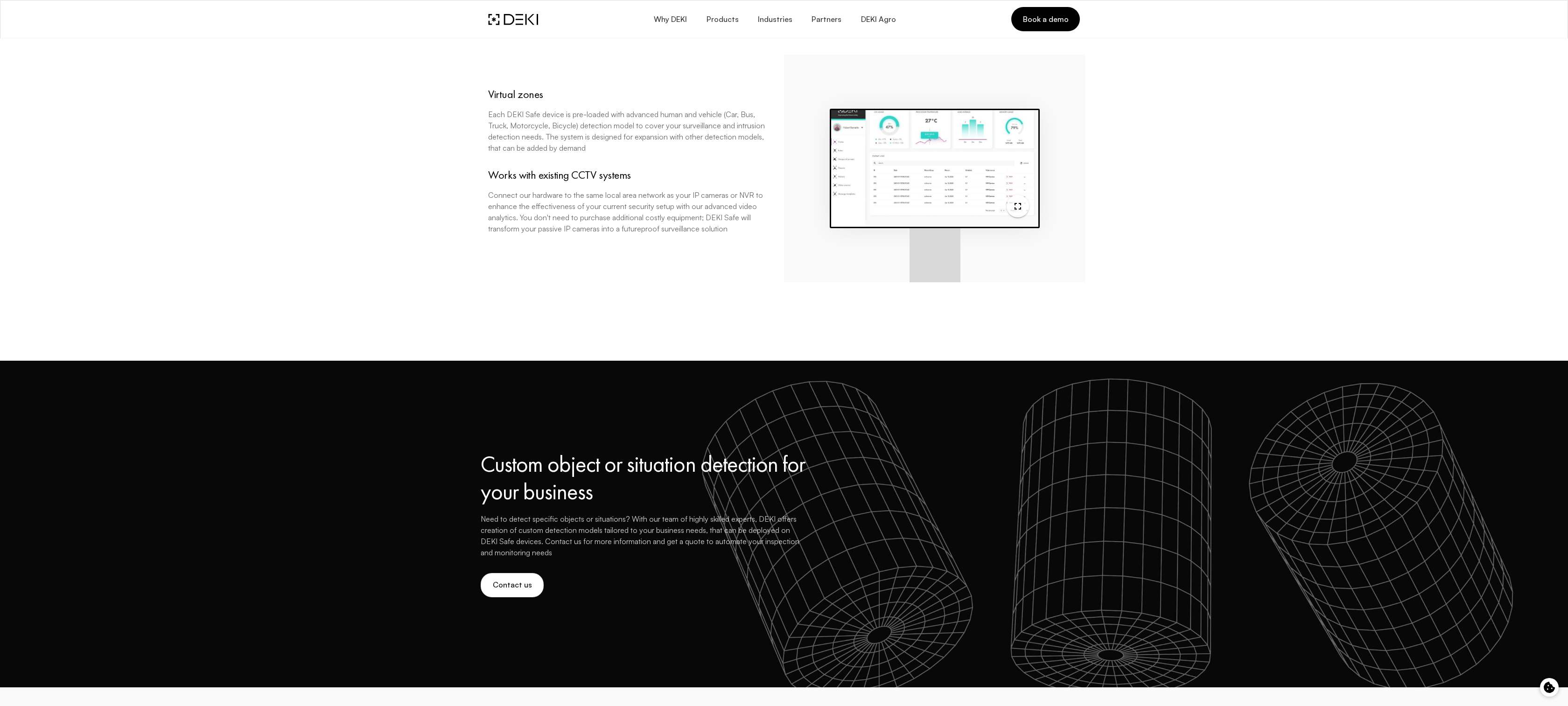
scroll to position [1673, 0]
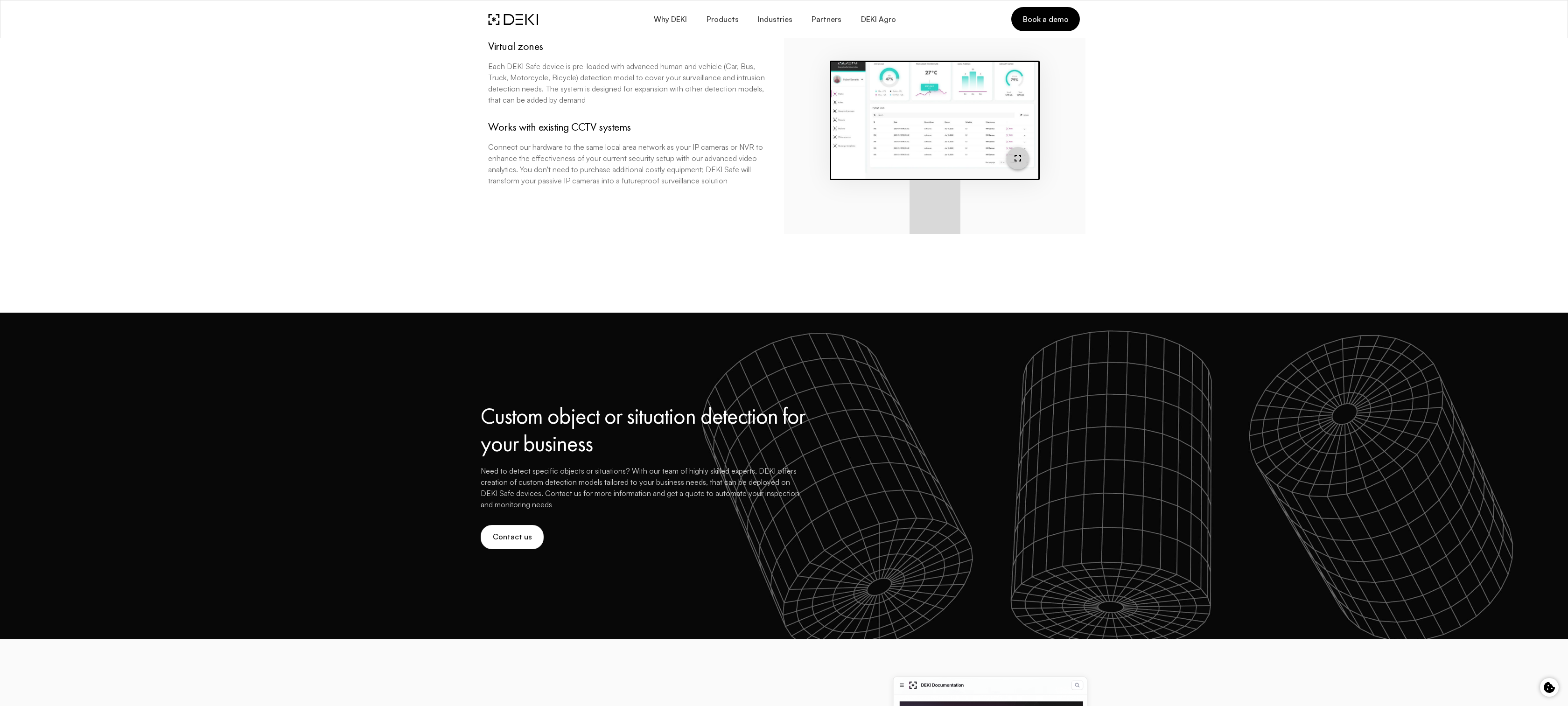
click at [1017, 159] on icon "button" at bounding box center [1018, 158] width 11 height 11
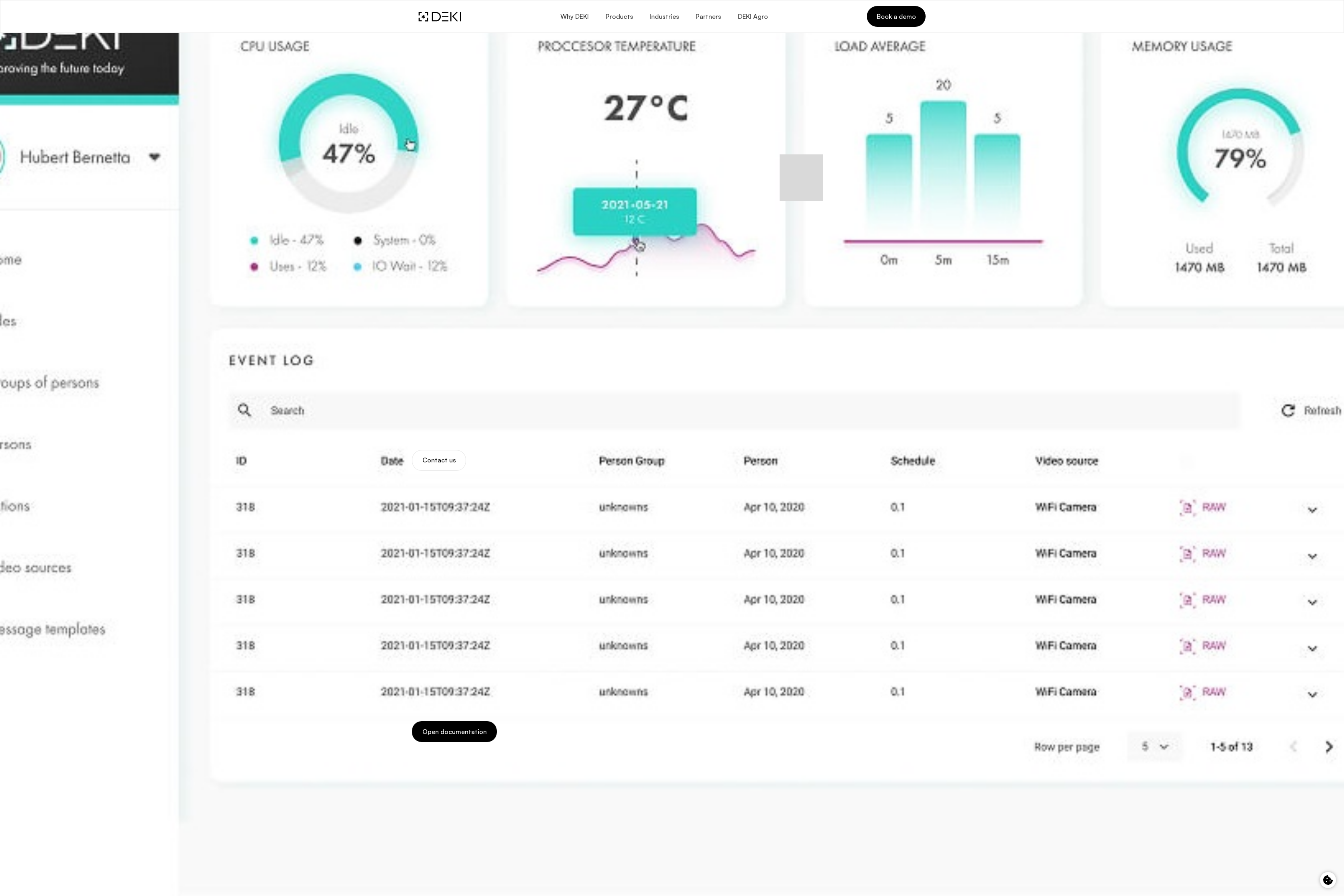
click at [1228, 198] on video at bounding box center [672, 448] width 1344 height 896
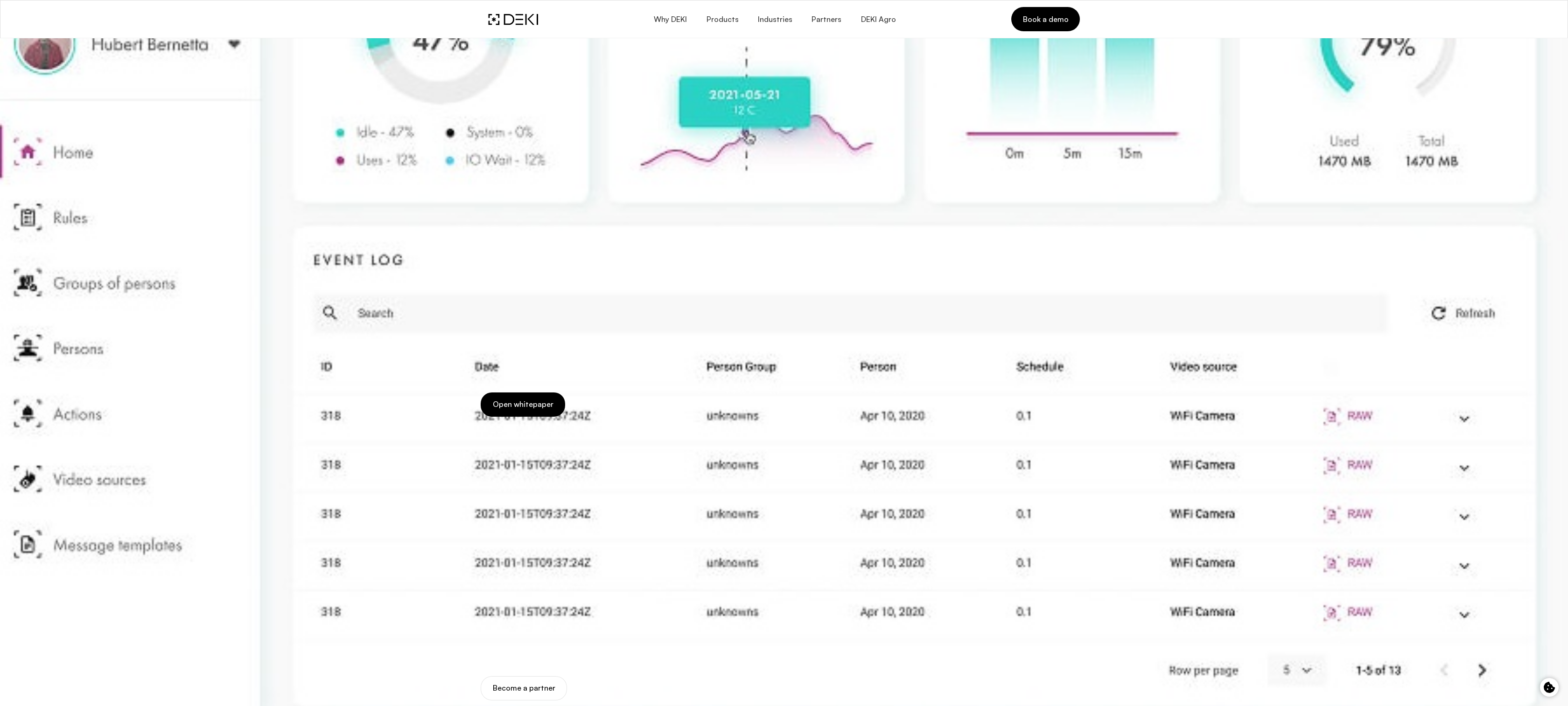
scroll to position [3872, 0]
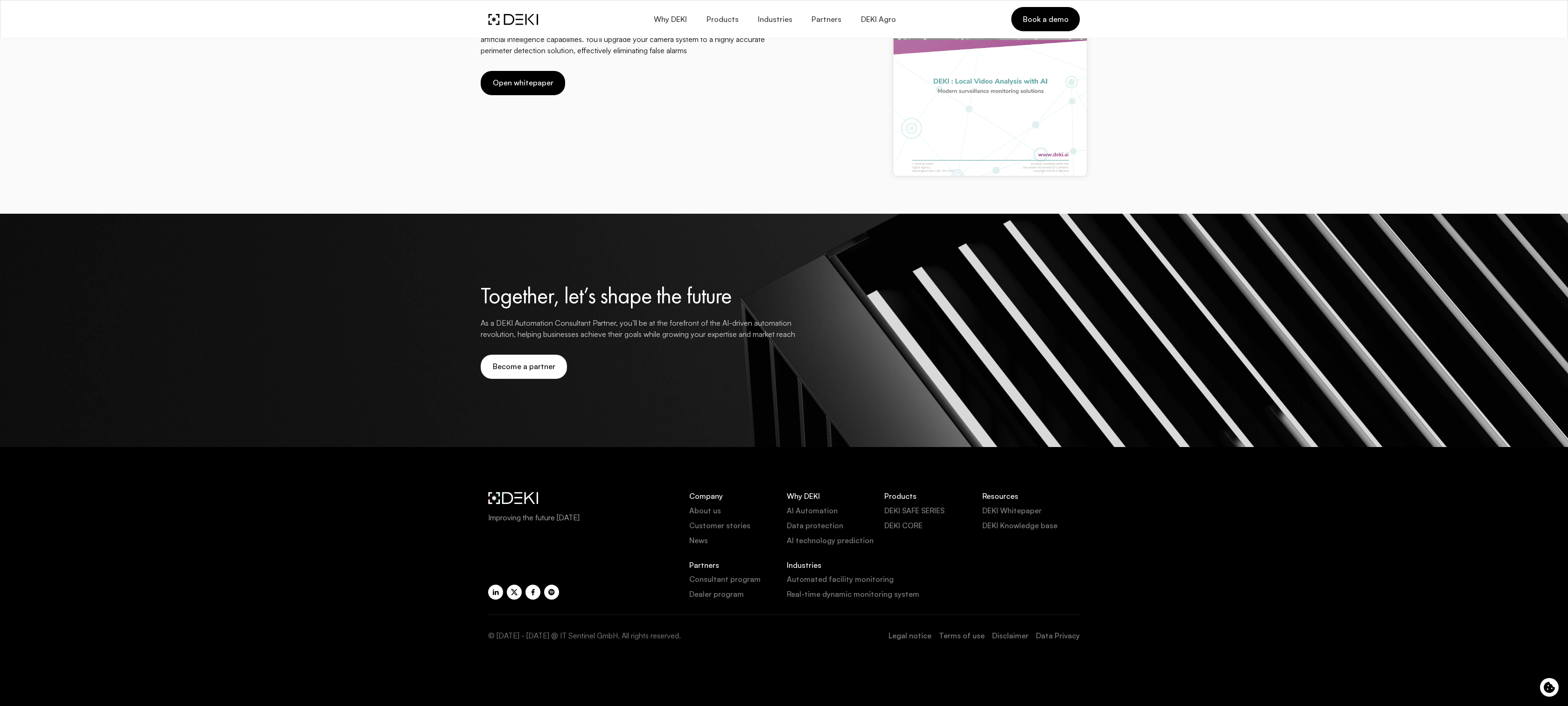
click at [910, 527] on link "DEKI CORE" at bounding box center [933, 525] width 97 height 11
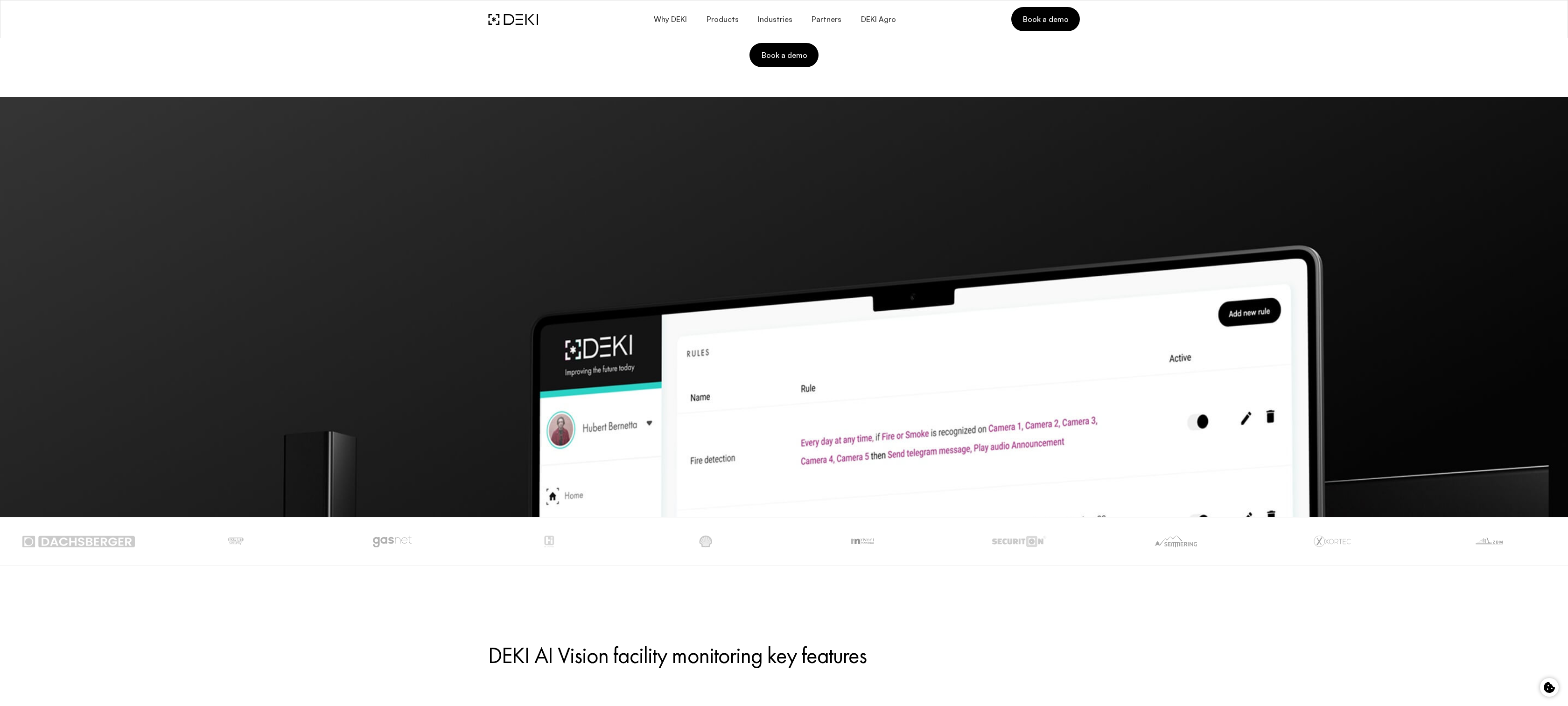
scroll to position [353, 0]
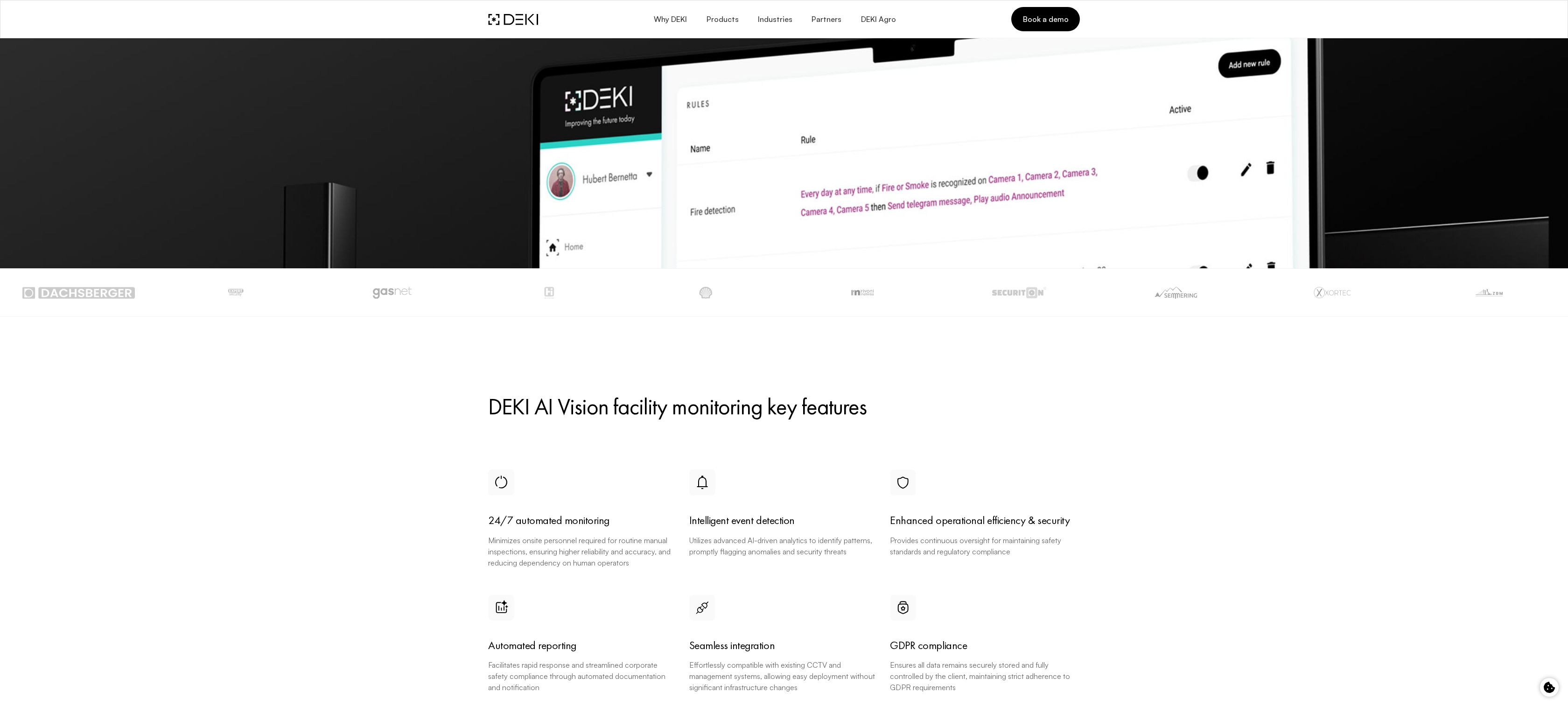
click at [897, 186] on img at bounding box center [784, 58] width 1568 height 420
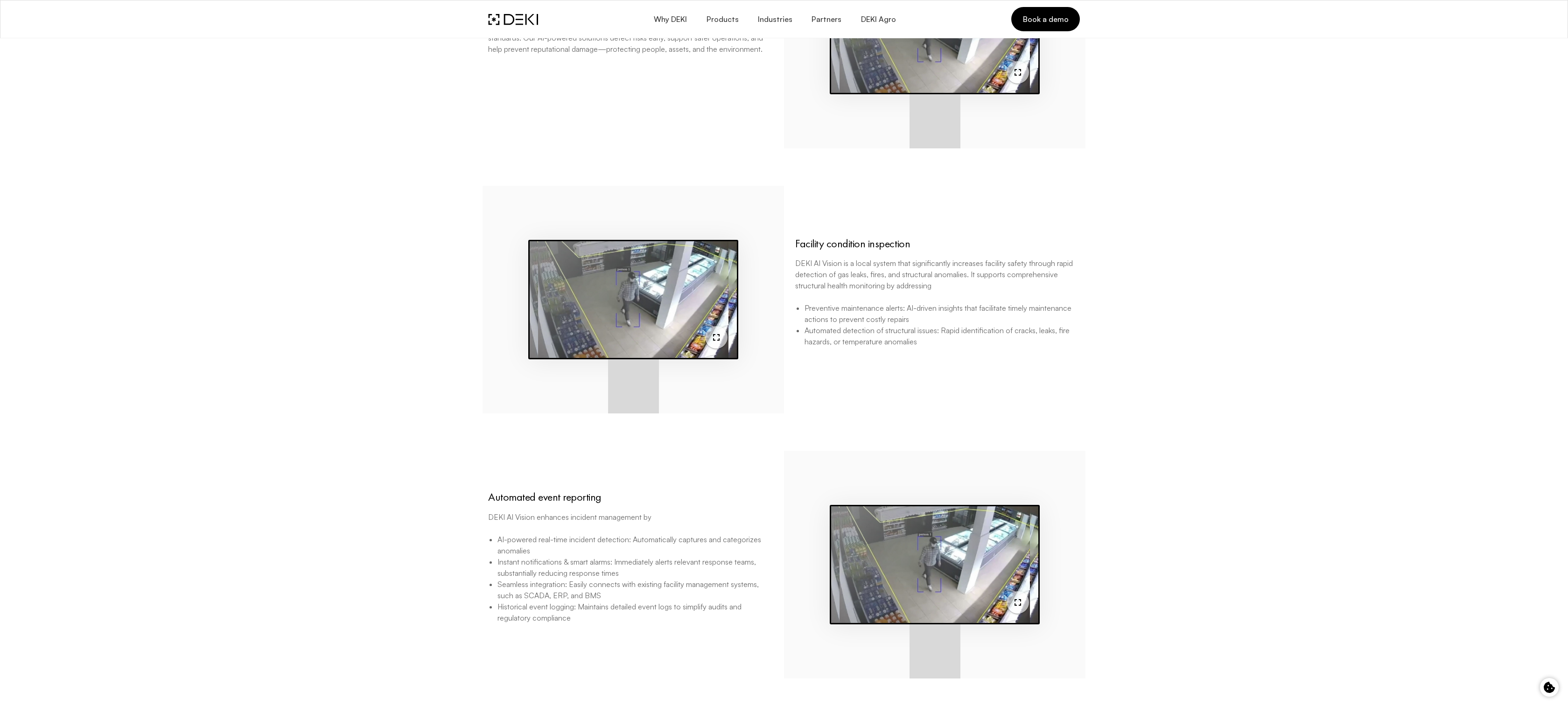
scroll to position [1696, 0]
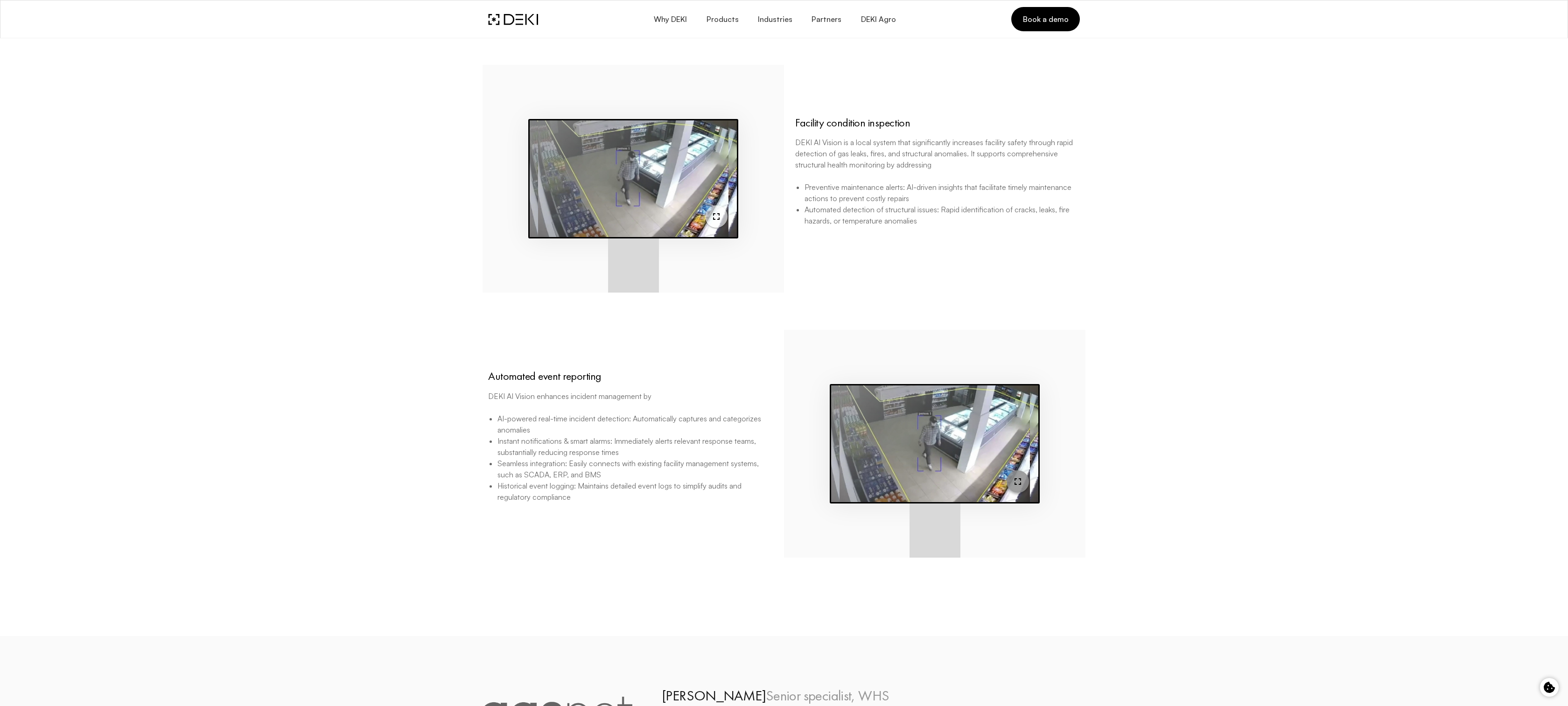
click at [1017, 483] on icon "button" at bounding box center [1018, 481] width 11 height 11
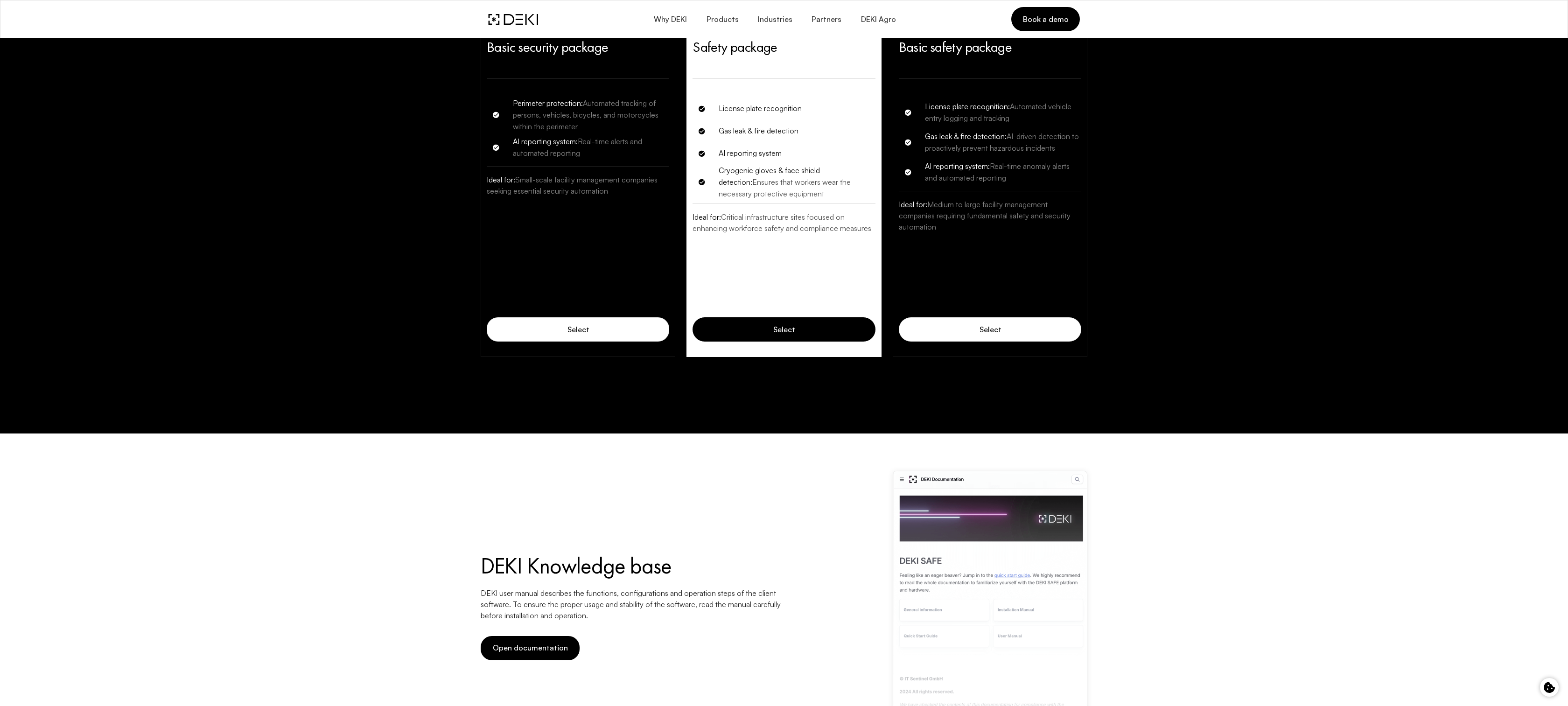
scroll to position [3044, 0]
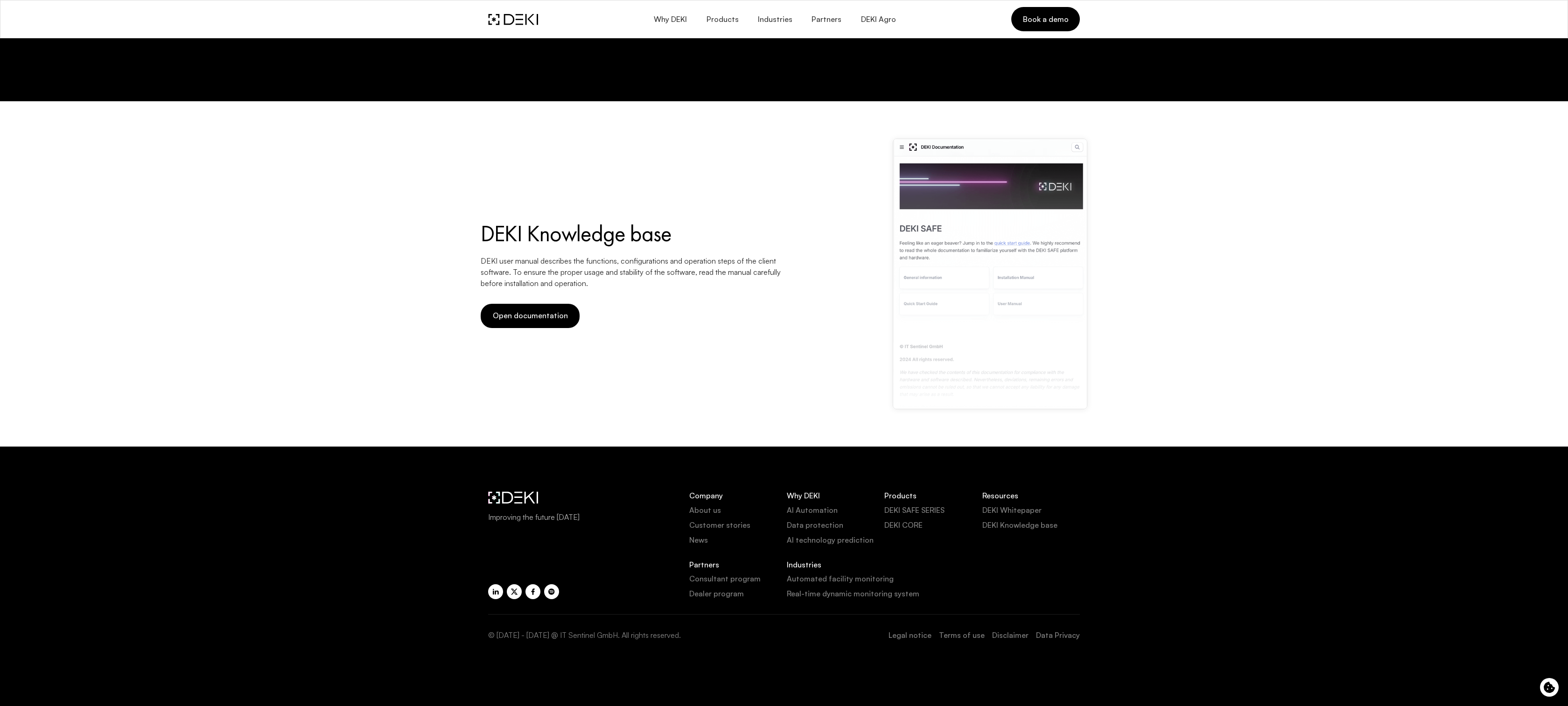
click at [702, 512] on link "About us" at bounding box center [737, 510] width 97 height 11
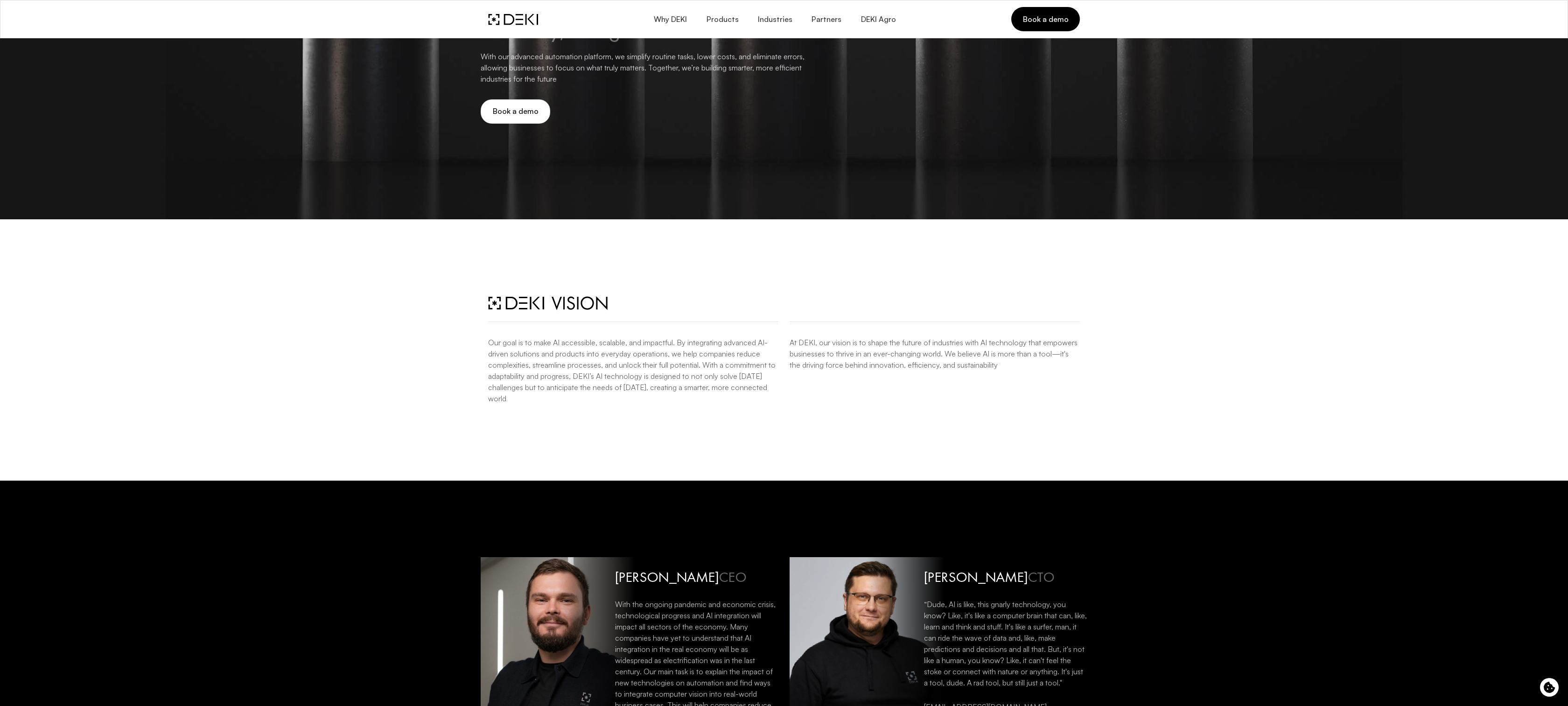
scroll to position [1857, 0]
